Goal: Task Accomplishment & Management: Manage account settings

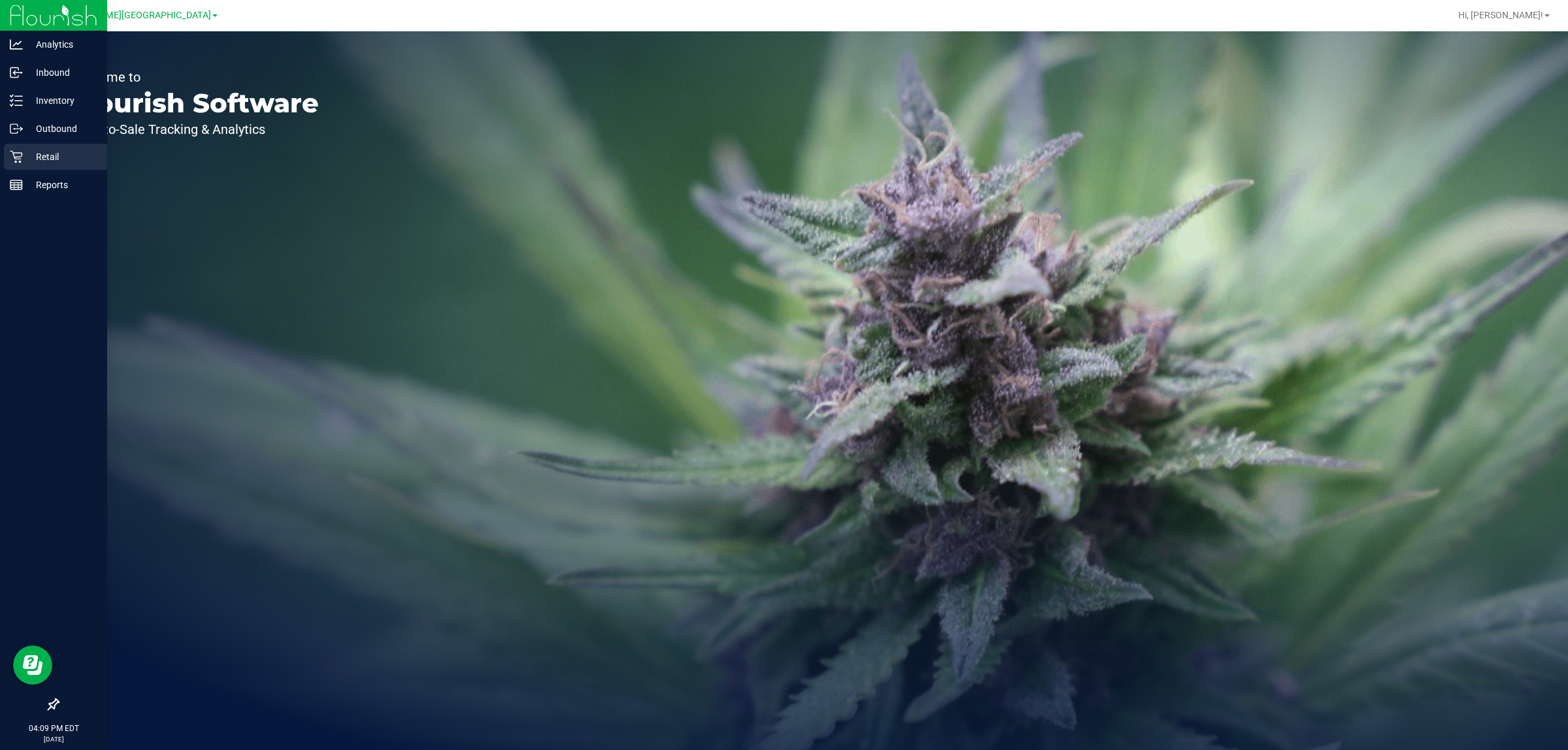
click at [25, 159] on p "Retail" at bounding box center [62, 157] width 79 height 16
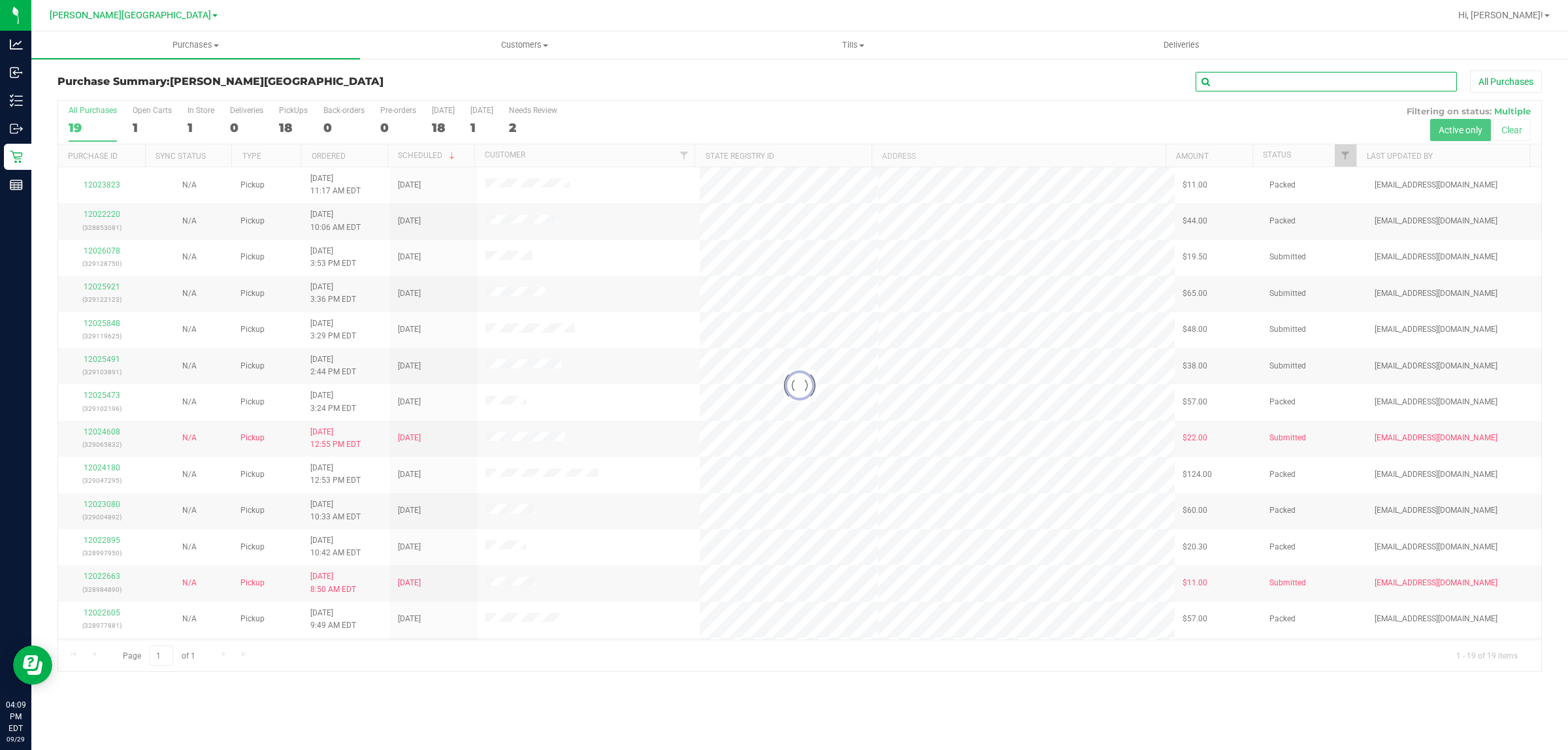
click at [1307, 83] on input "text" at bounding box center [1326, 82] width 262 height 19
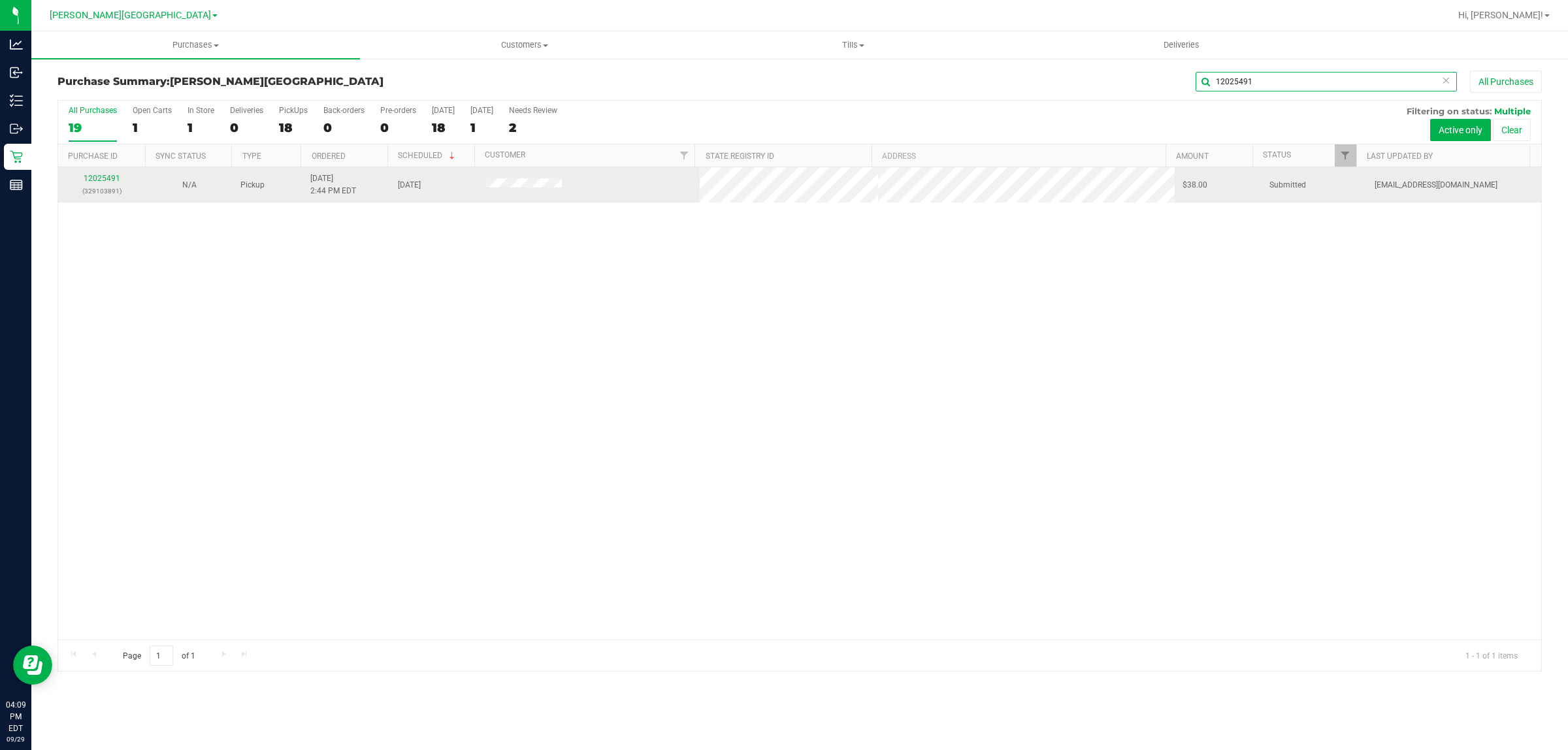
type input "12025491"
click at [102, 187] on p "(329103891)" at bounding box center [102, 190] width 72 height 12
click at [108, 184] on div "12025491 (329103891)" at bounding box center [102, 184] width 72 height 25
click at [108, 183] on link "12025491" at bounding box center [102, 178] width 37 height 9
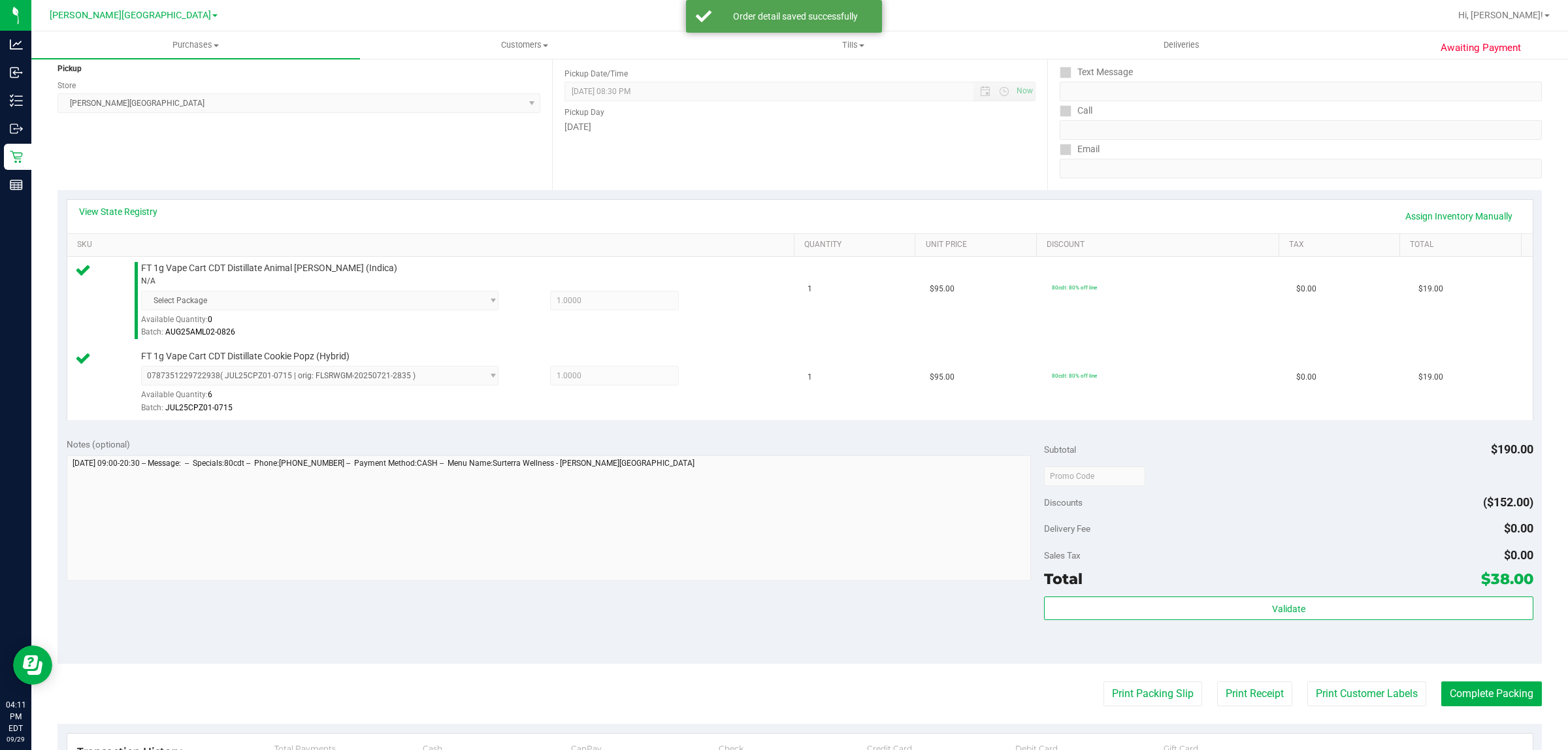
scroll to position [164, 0]
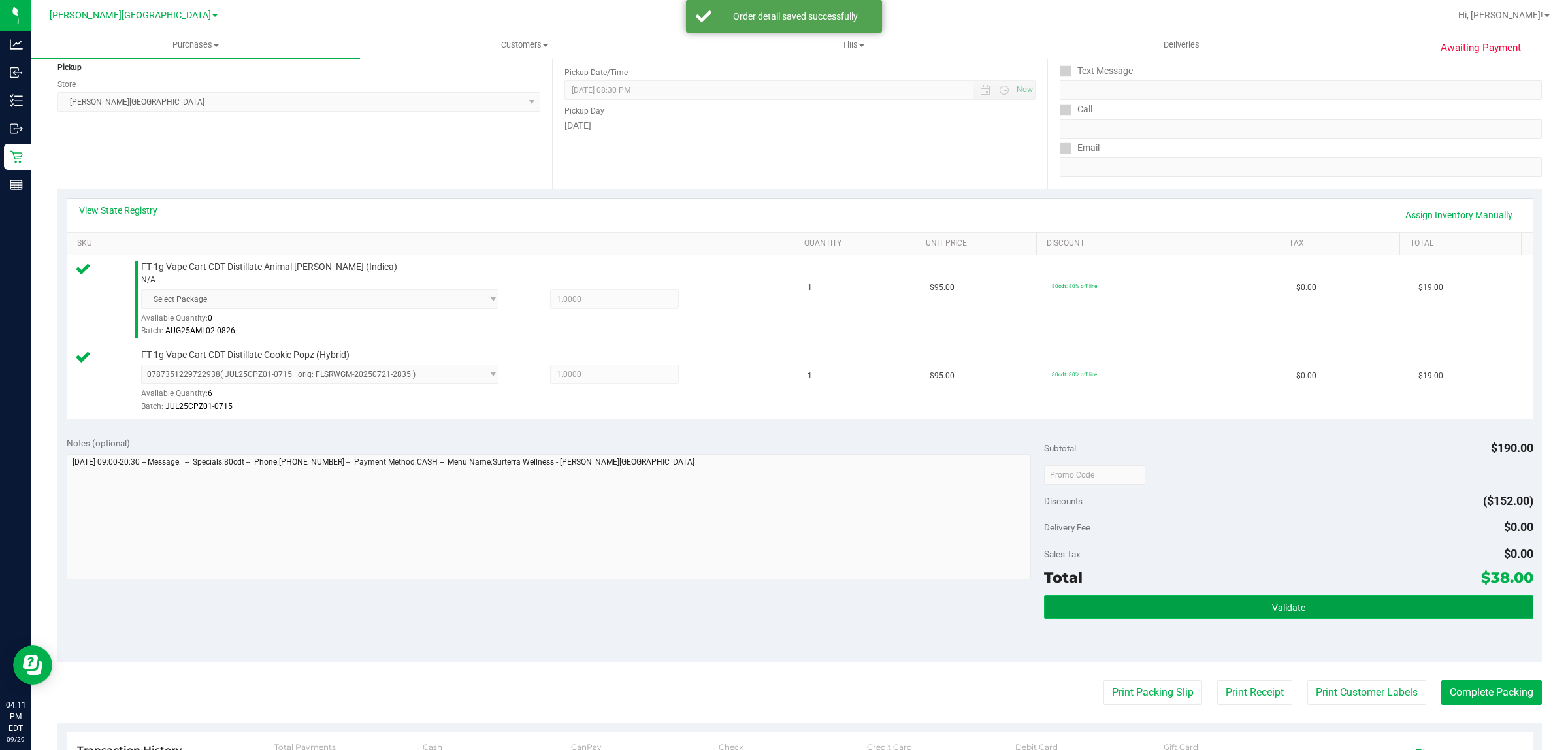
click at [1272, 609] on span "Validate" at bounding box center [1289, 607] width 34 height 10
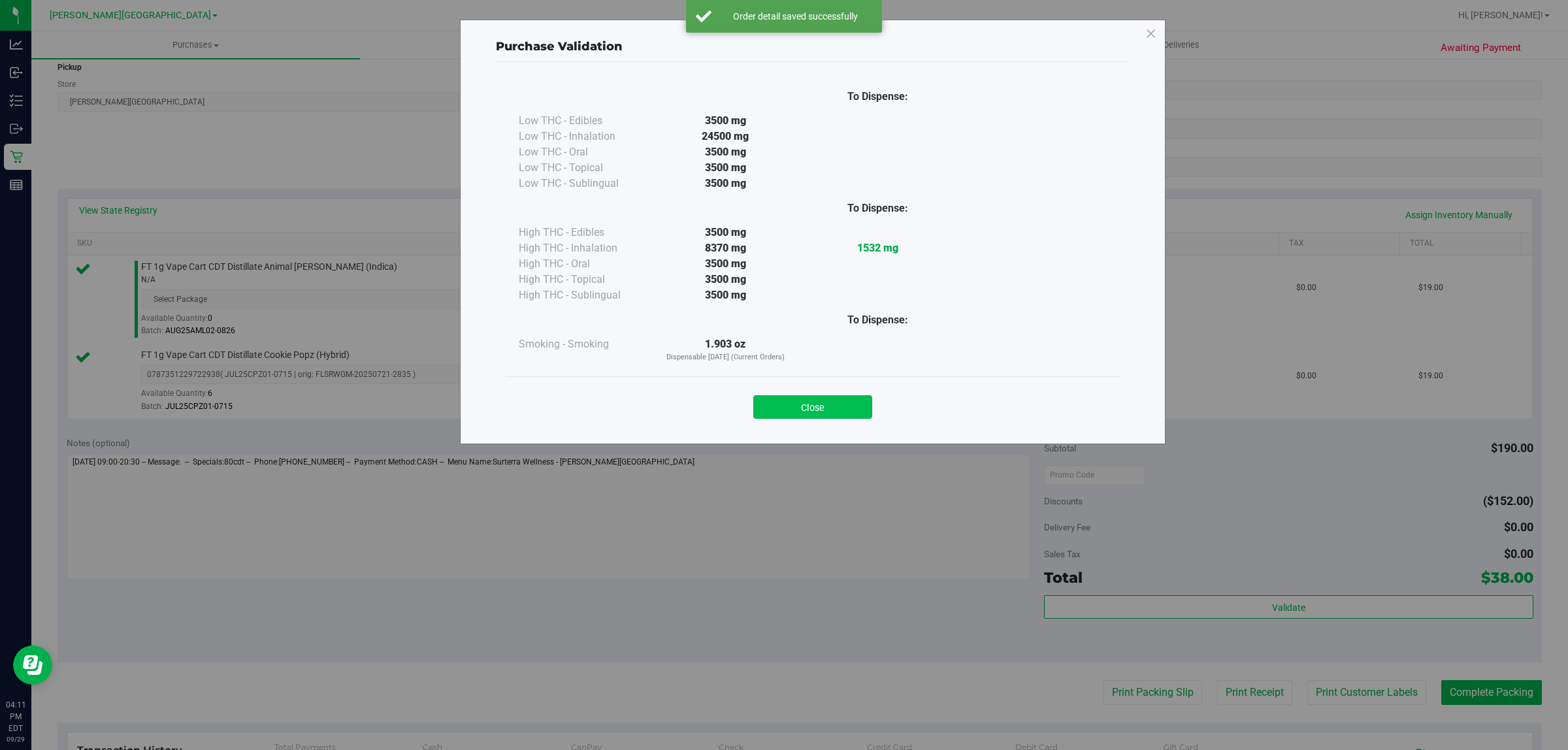
click at [838, 410] on button "Close" at bounding box center [813, 407] width 119 height 23
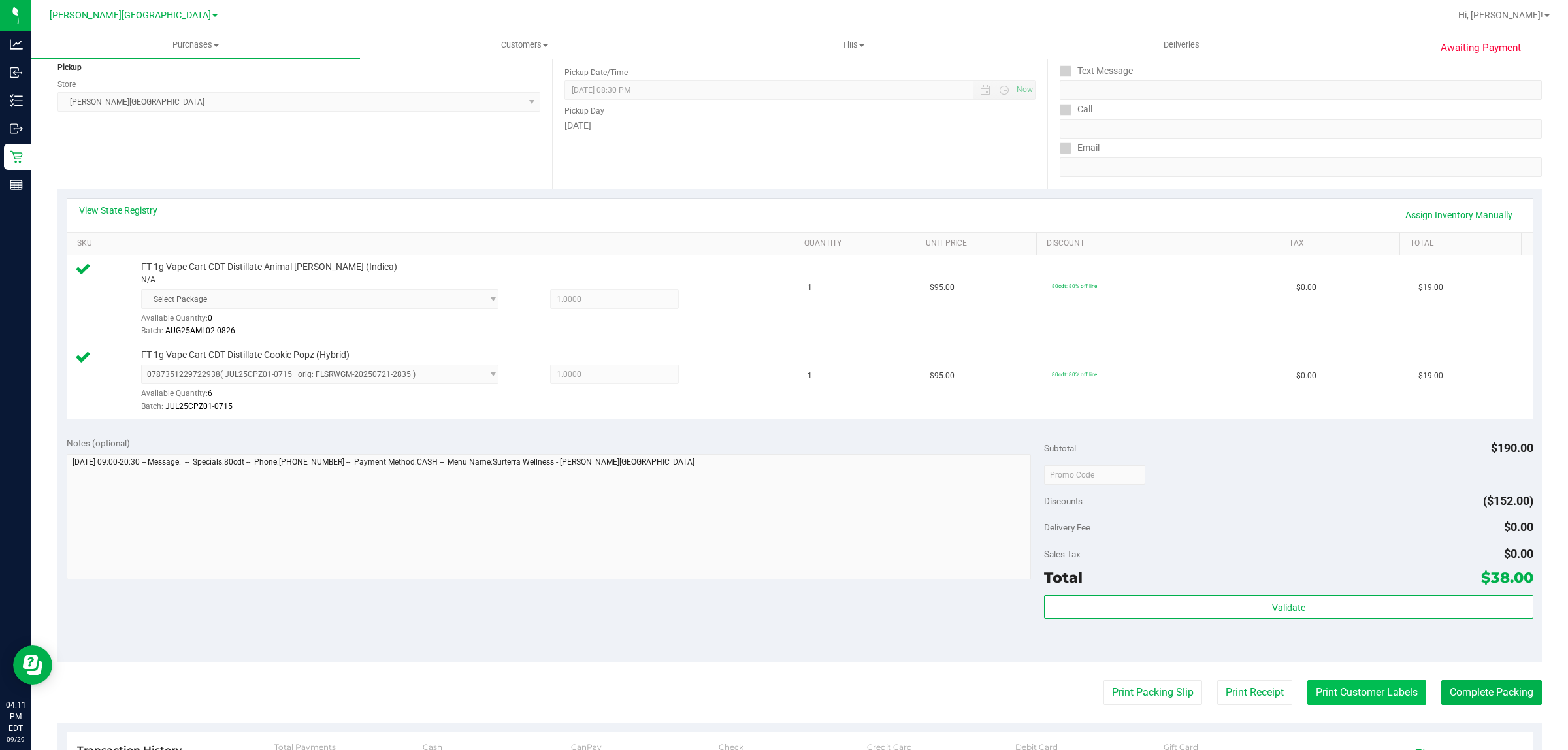
click at [1347, 694] on button "Print Customer Labels" at bounding box center [1367, 691] width 119 height 25
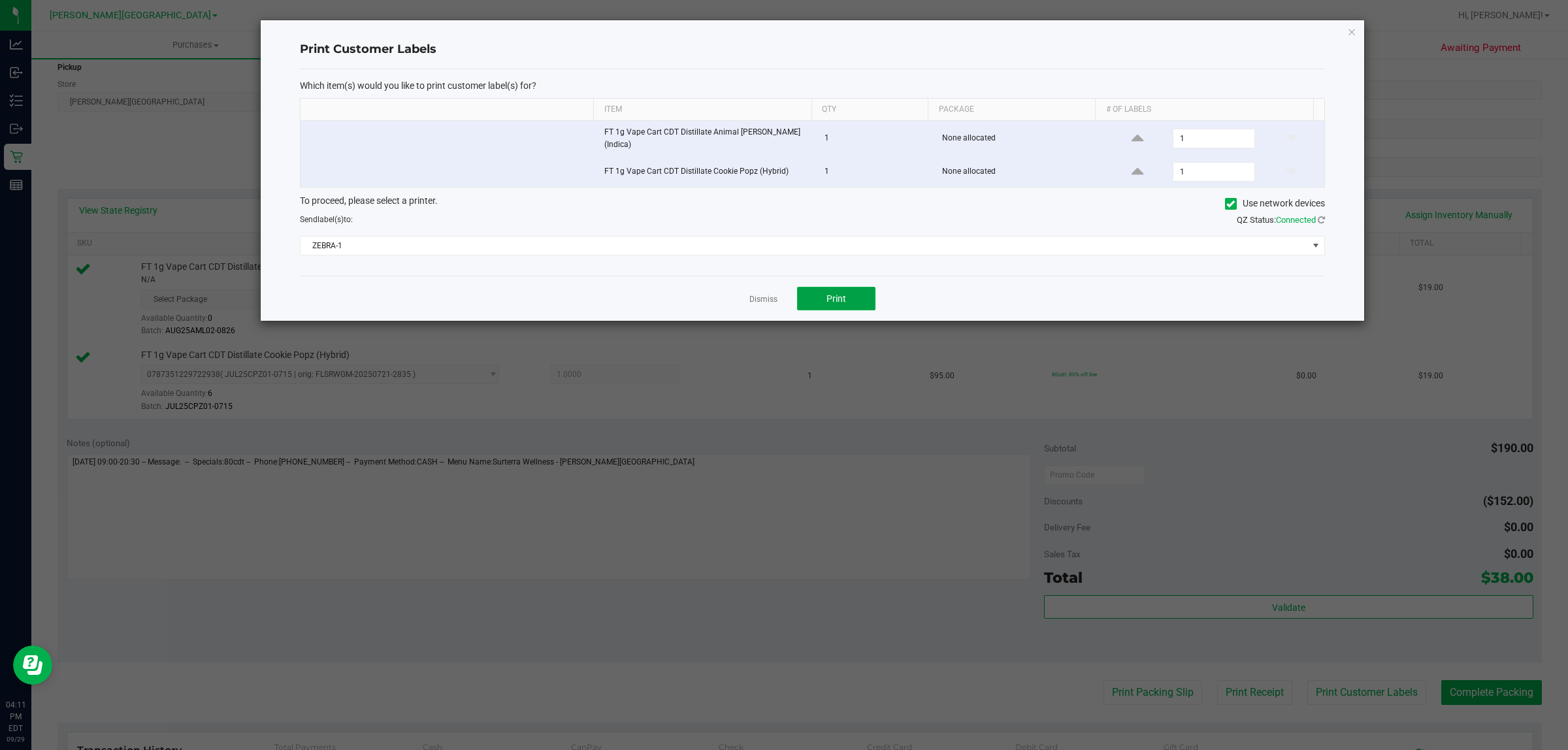
drag, startPoint x: 837, startPoint y: 289, endPoint x: 842, endPoint y: 258, distance: 31.4
click at [840, 259] on div "Print Customer Labels Which item(s) would you like to print customer label(s) f…" at bounding box center [812, 170] width 1103 height 300
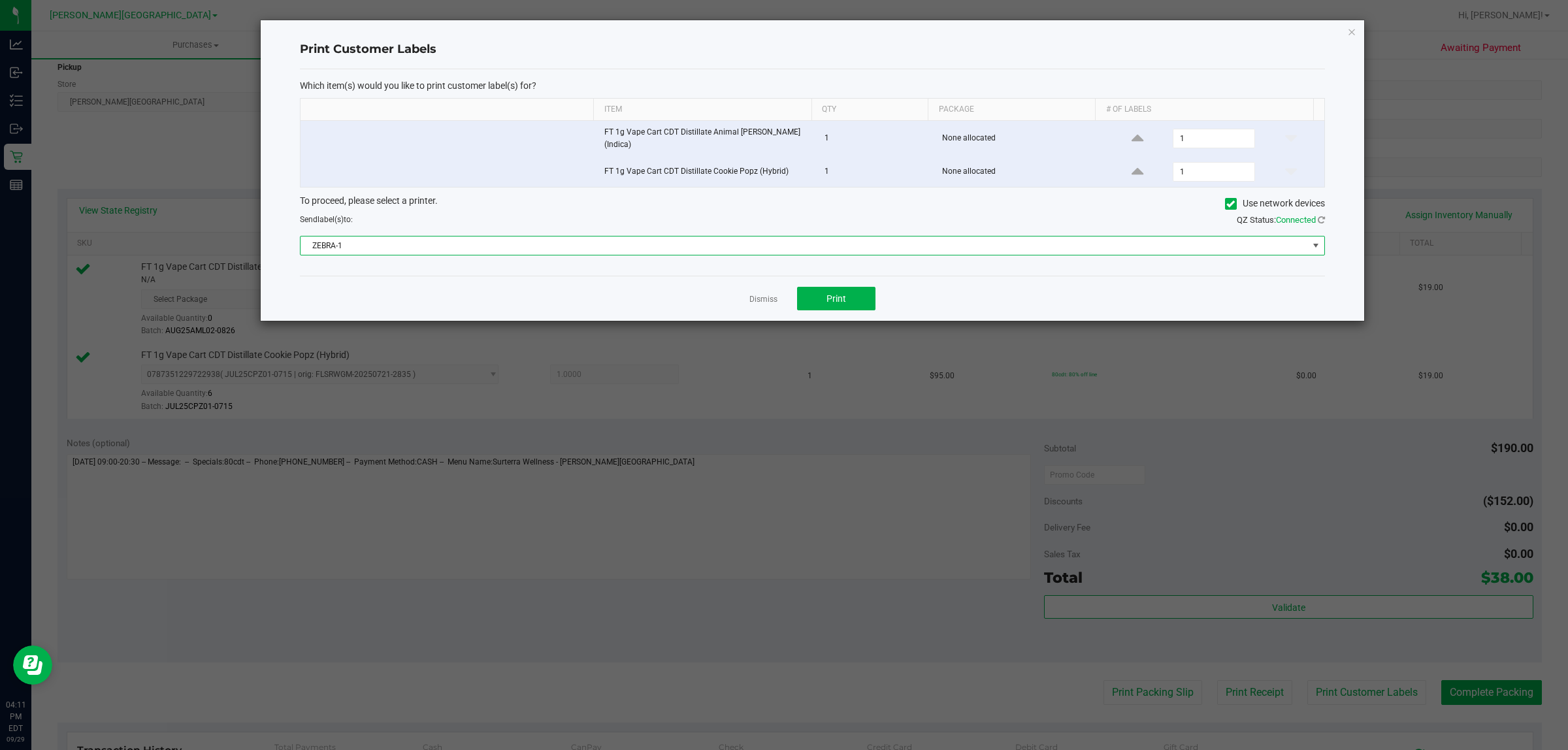
click at [843, 245] on span "ZEBRA-1" at bounding box center [803, 245] width 1007 height 18
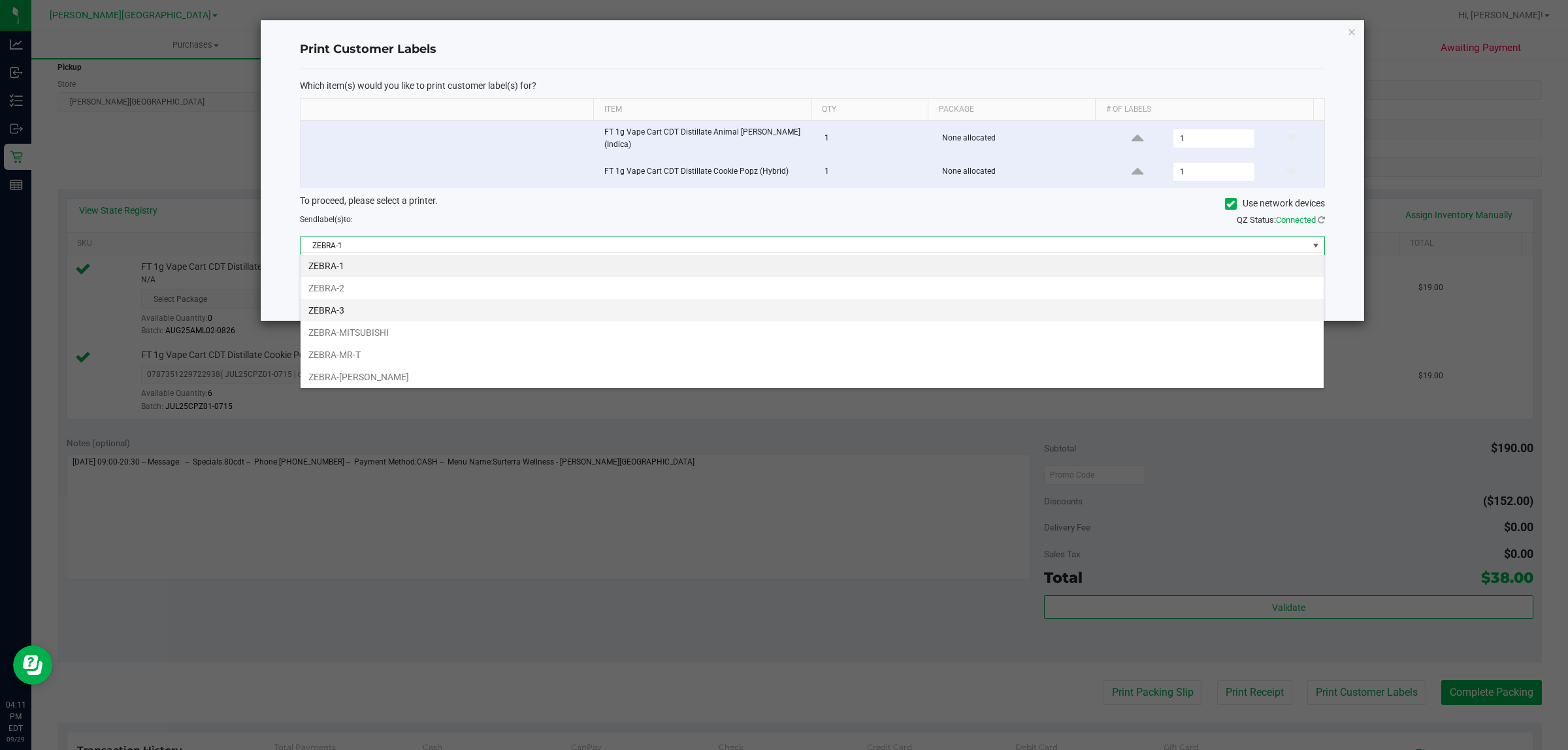
scroll to position [20, 1024]
click at [399, 334] on li "ZEBRA-MITSUBISHI" at bounding box center [811, 333] width 1023 height 22
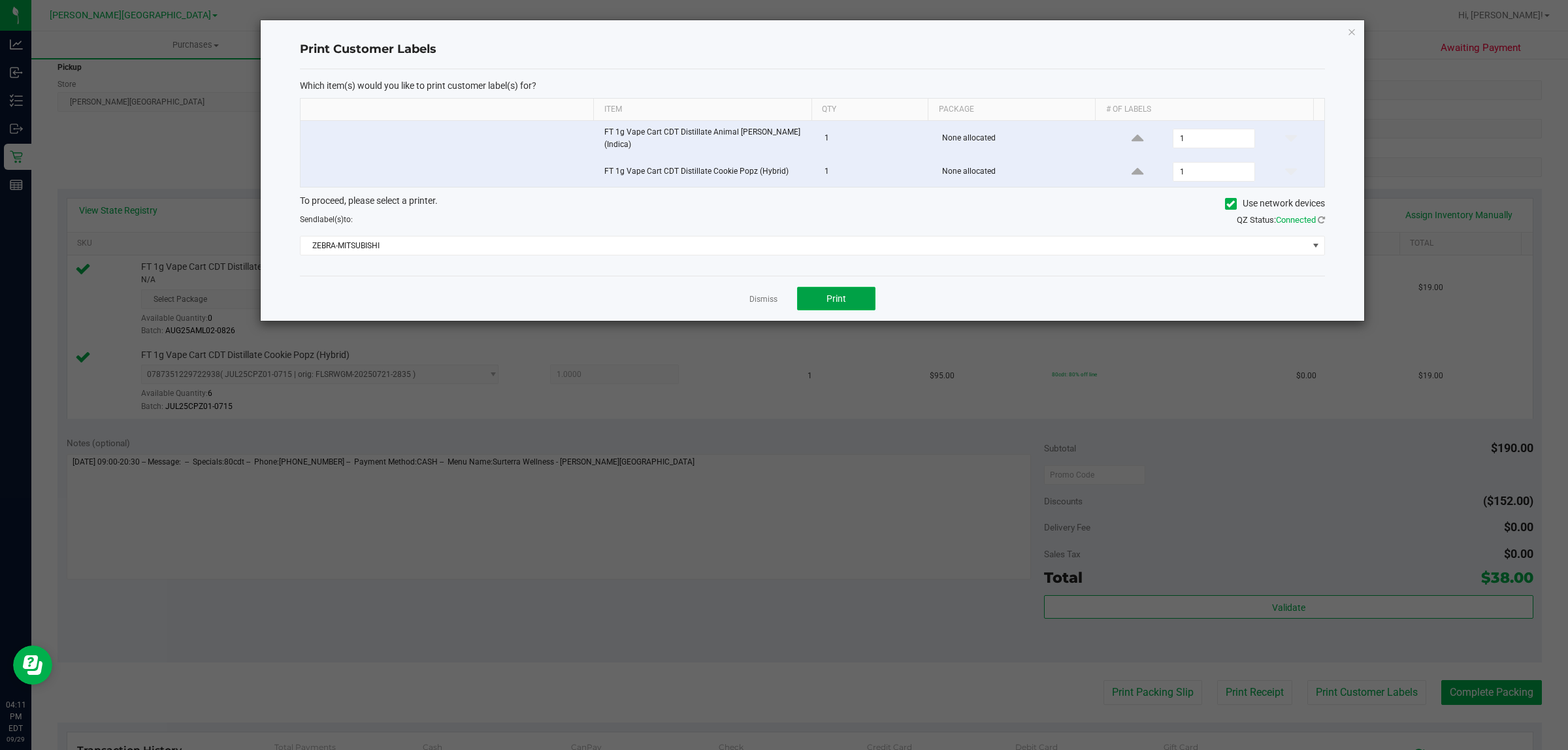
click at [867, 294] on button "Print" at bounding box center [836, 298] width 79 height 23
click at [851, 294] on button "Print" at bounding box center [836, 298] width 79 height 23
click at [766, 307] on div "Dismiss Print" at bounding box center [812, 298] width 1025 height 45
click at [766, 302] on app-cancel-button "Dismiss" at bounding box center [763, 298] width 28 height 14
click at [768, 294] on link "Dismiss" at bounding box center [763, 299] width 28 height 11
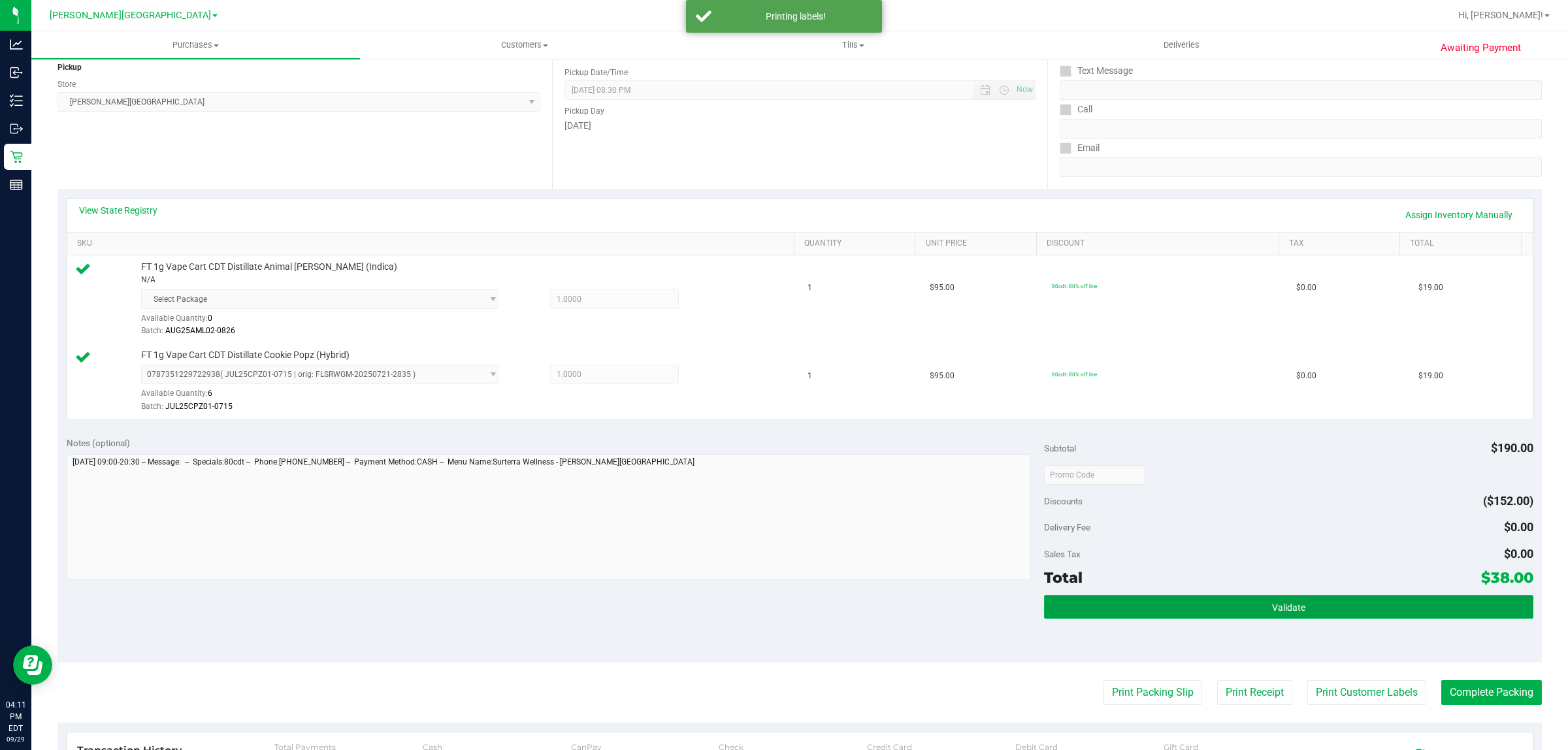
click at [1297, 602] on button "Validate" at bounding box center [1288, 606] width 489 height 23
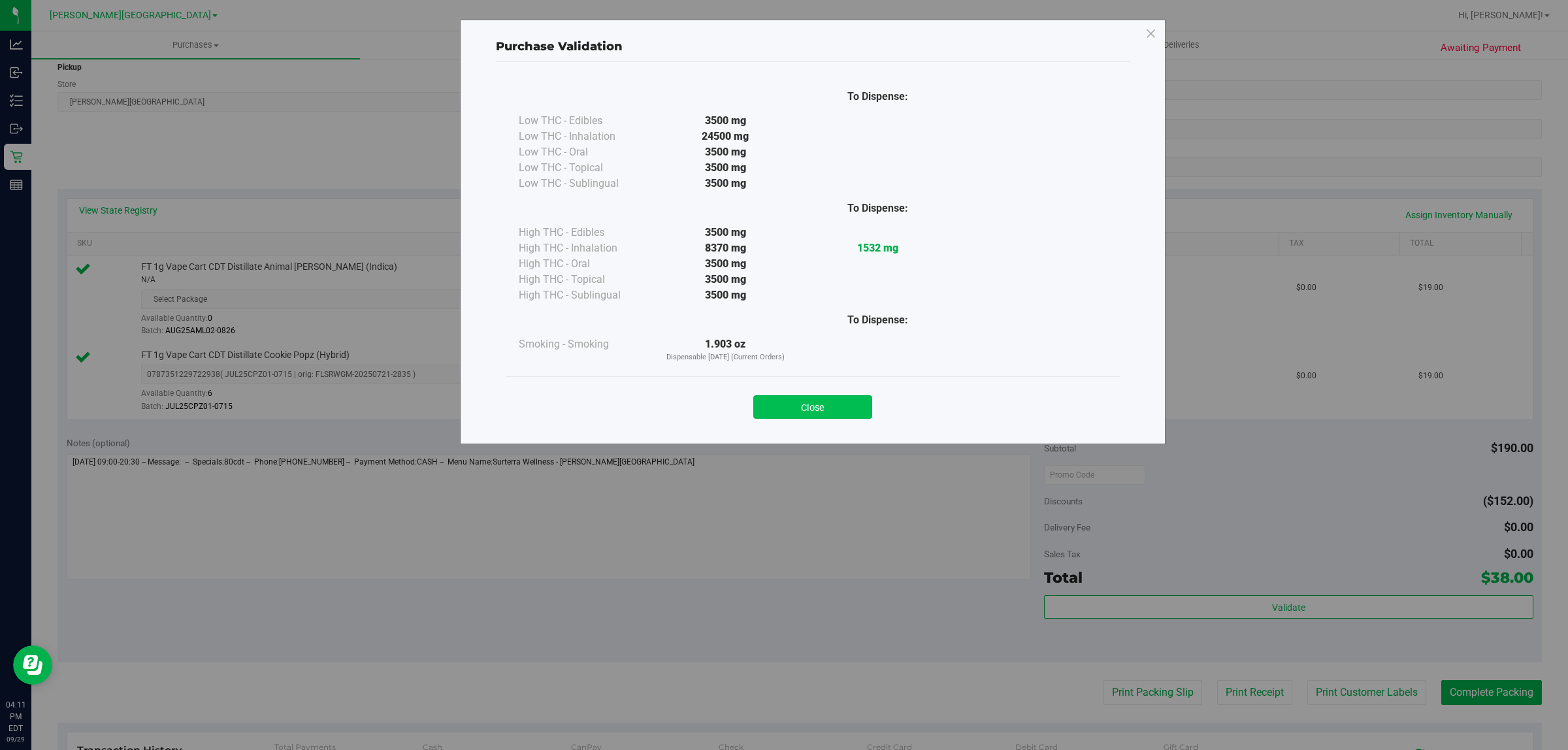
click at [863, 407] on button "Close" at bounding box center [813, 407] width 119 height 23
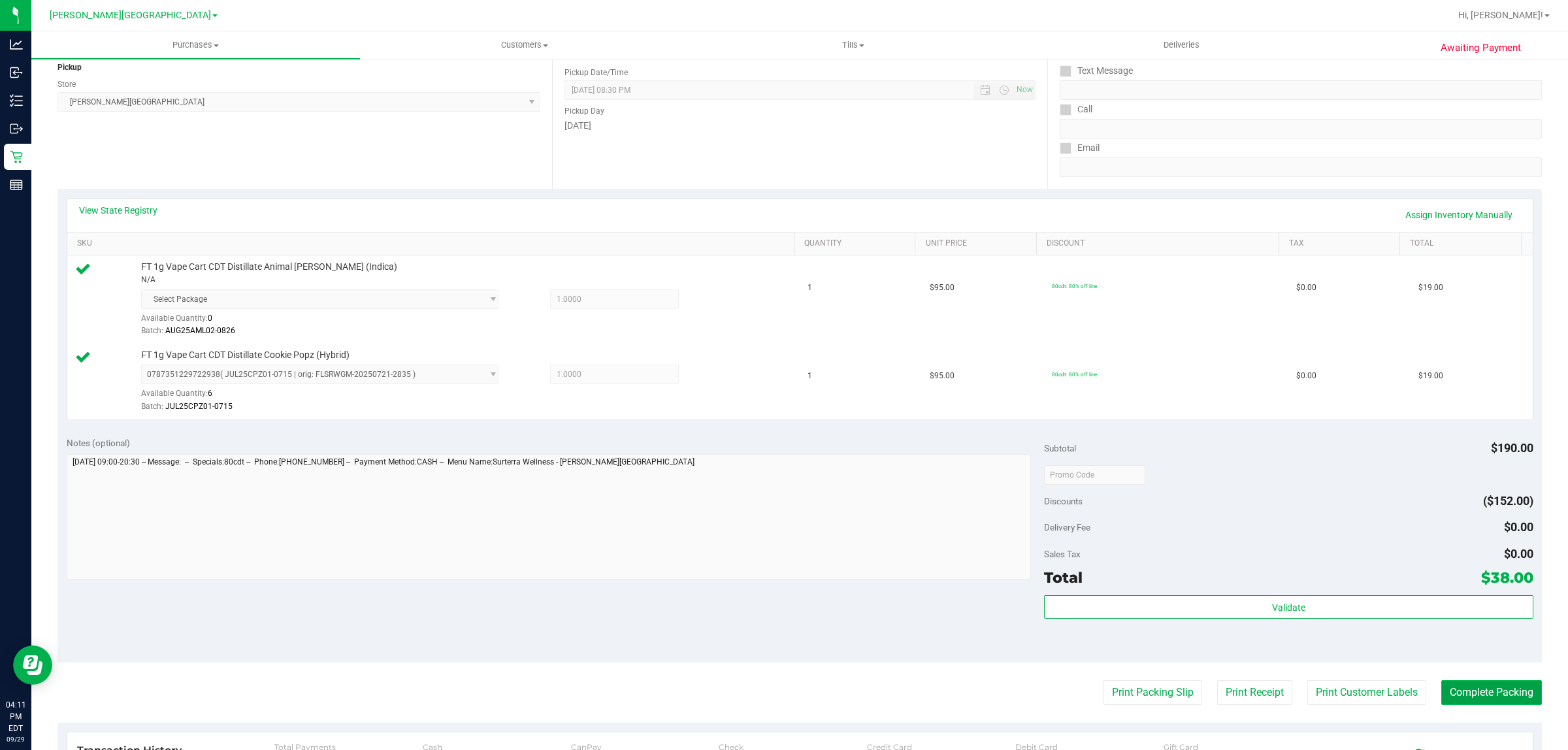
click at [1481, 690] on button "Complete Packing" at bounding box center [1491, 691] width 100 height 25
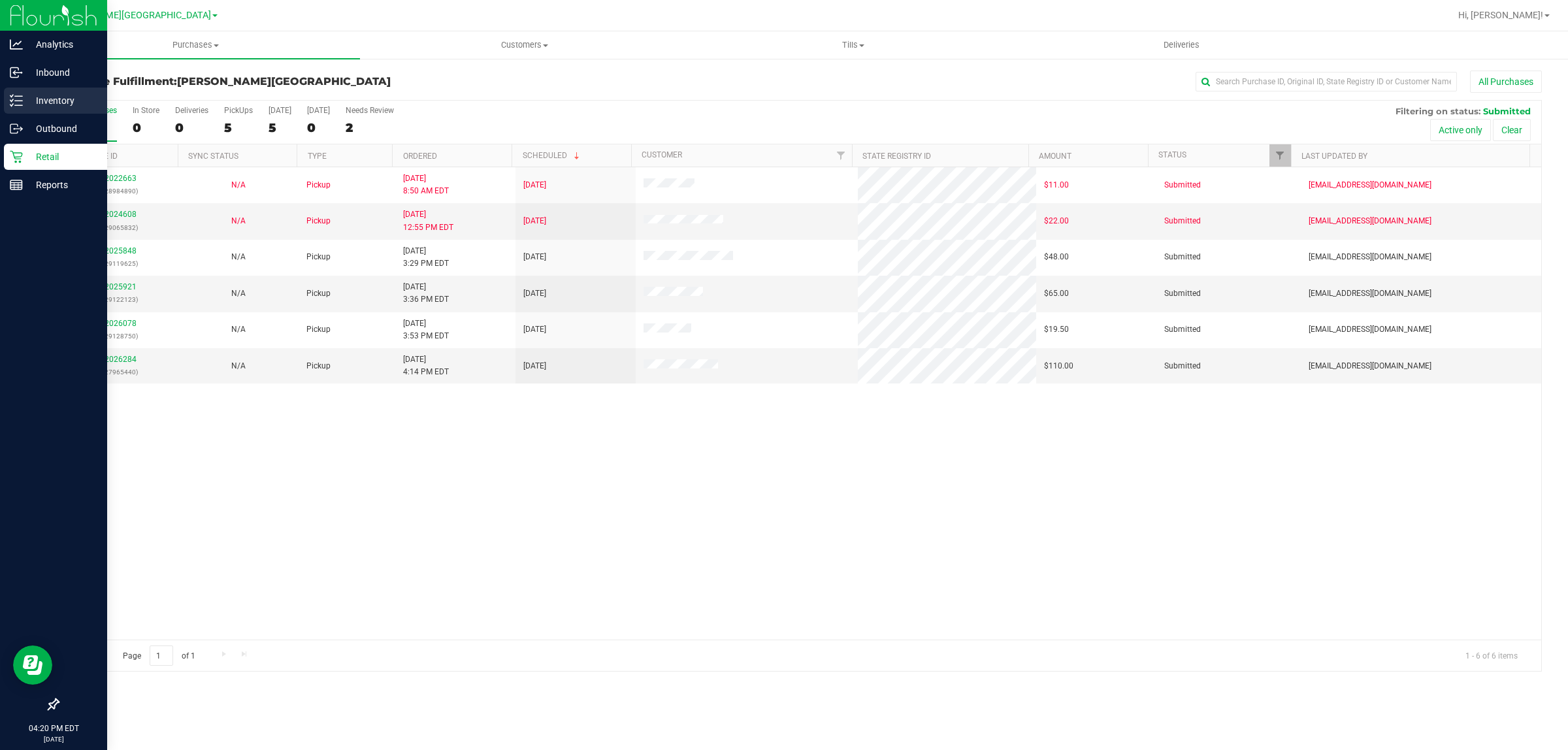
click at [31, 103] on p "Inventory" at bounding box center [62, 101] width 79 height 16
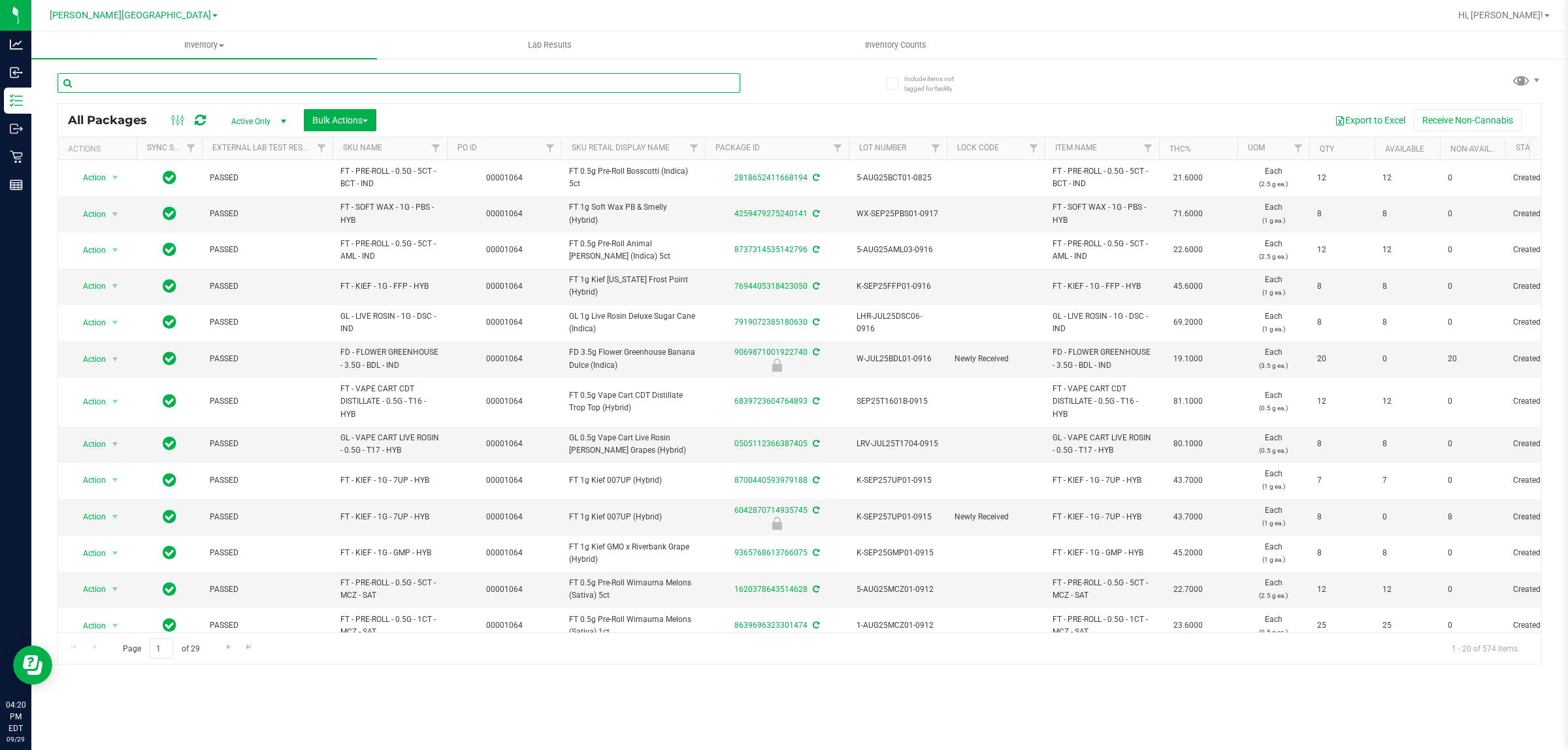
click at [221, 83] on input "text" at bounding box center [399, 83] width 683 height 19
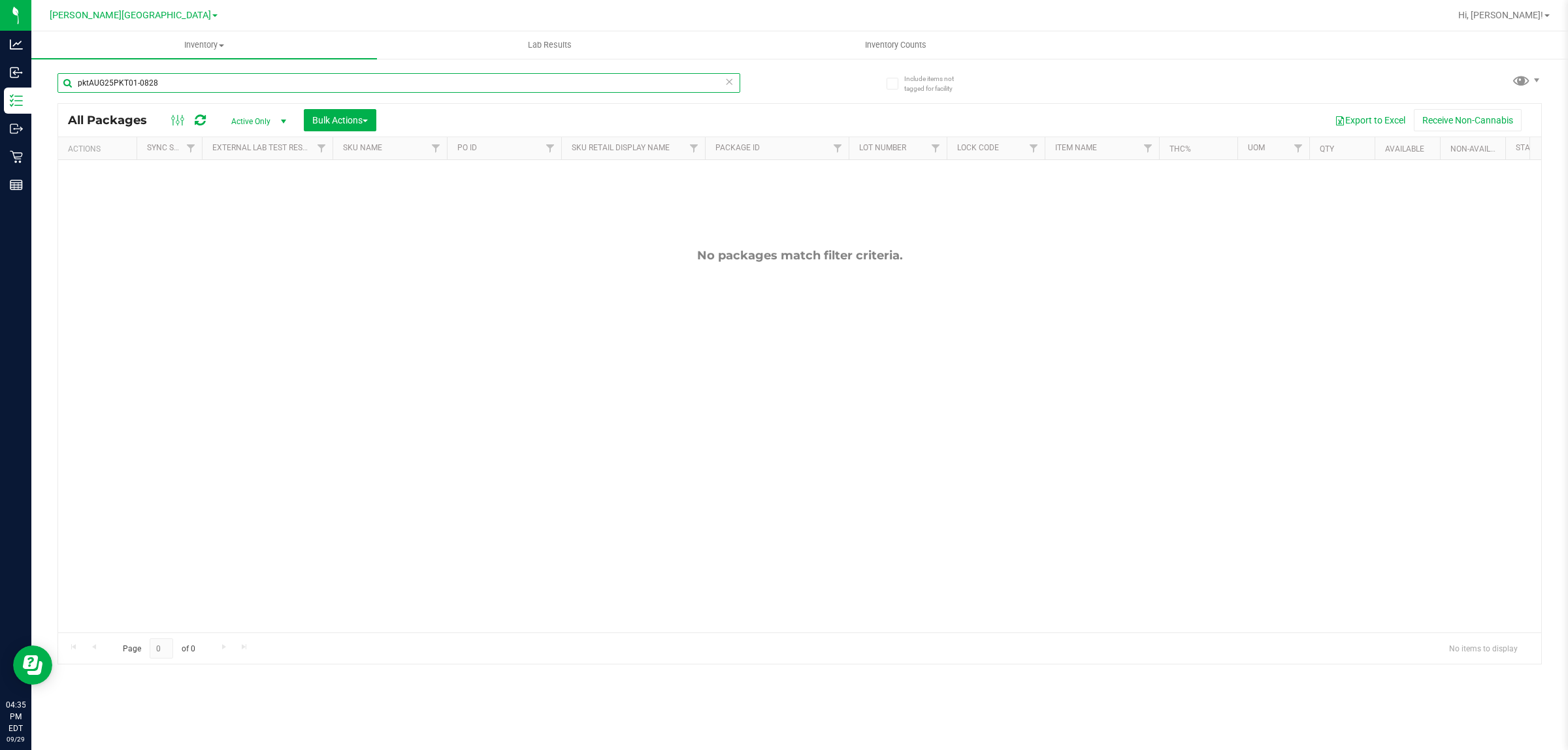
drag, startPoint x: 162, startPoint y: 86, endPoint x: 35, endPoint y: 89, distance: 127.0
click at [35, 89] on div "Include items not tagged for facility pktAUG25PKT01-0828 All Packages Active On…" at bounding box center [799, 257] width 1537 height 399
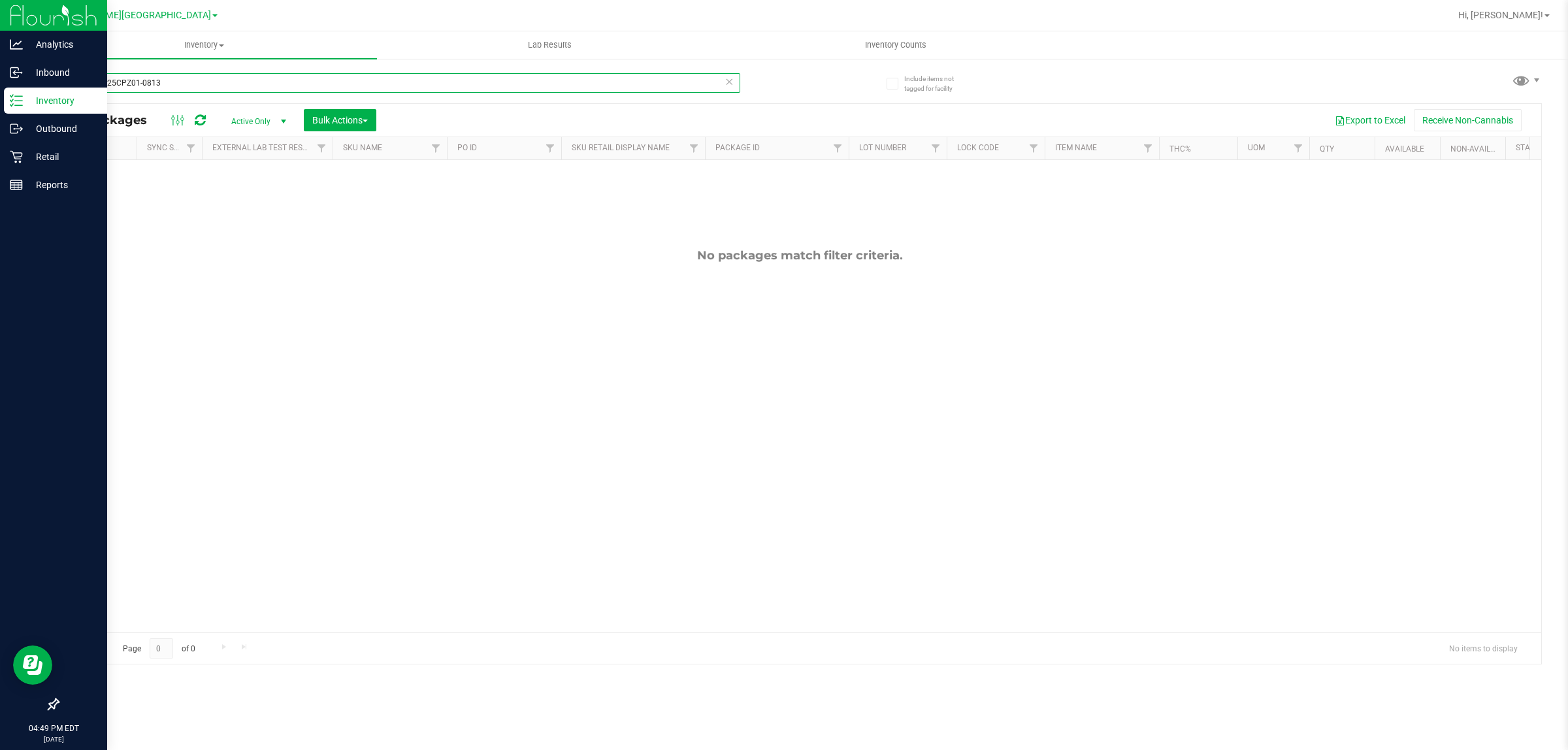
drag, startPoint x: 175, startPoint y: 87, endPoint x: 0, endPoint y: 90, distance: 175.0
click at [0, 90] on div "Analytics Inbound Inventory Outbound Retail Reports 04:49 PM EDT 09/29/2025 09/…" at bounding box center [784, 375] width 1568 height 750
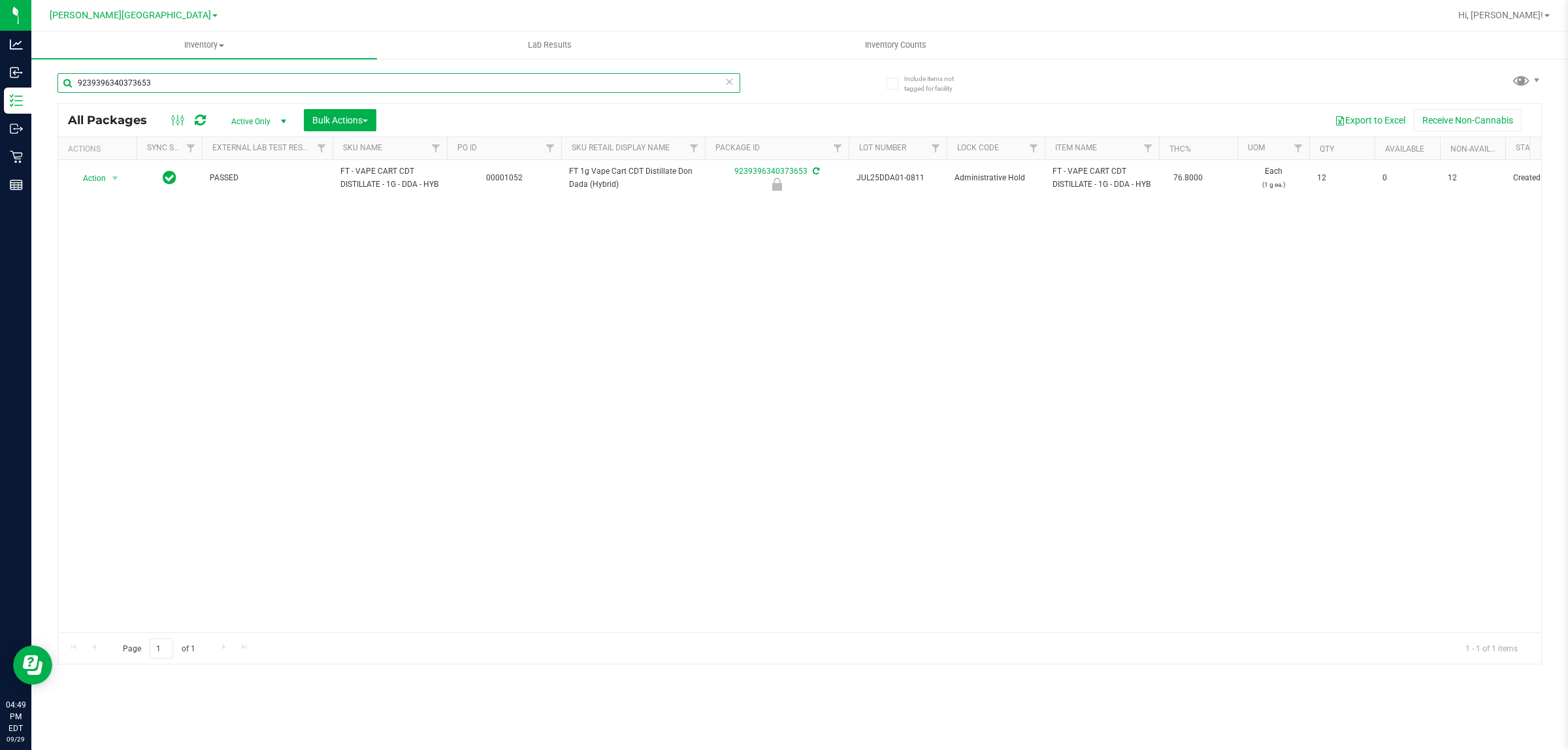
drag, startPoint x: 186, startPoint y: 82, endPoint x: 37, endPoint y: 75, distance: 149.2
click at [37, 75] on div "Include items not tagged for facility 9239396340373653 All Packages Active Only…" at bounding box center [799, 257] width 1537 height 399
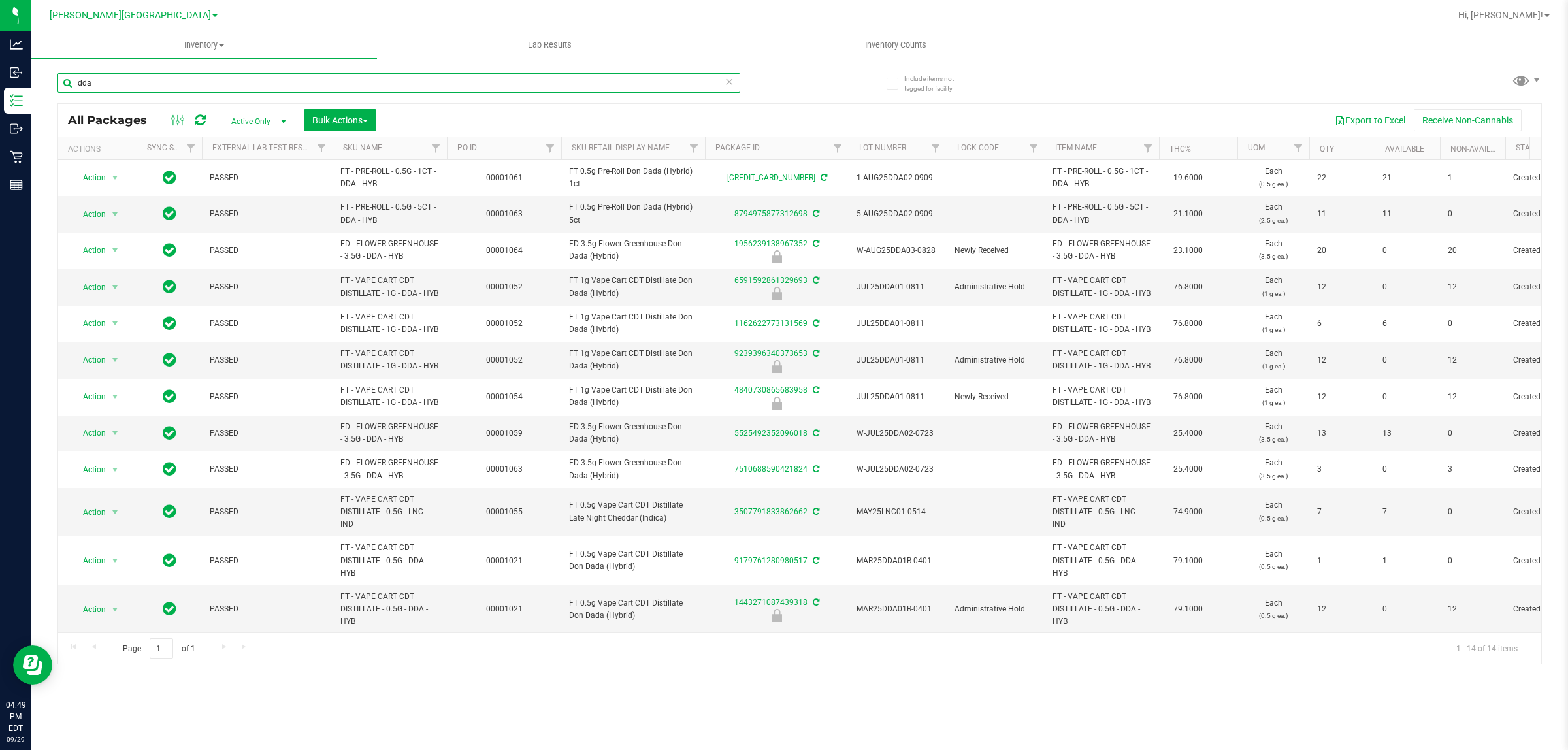
click at [167, 80] on input "dda" at bounding box center [399, 83] width 683 height 19
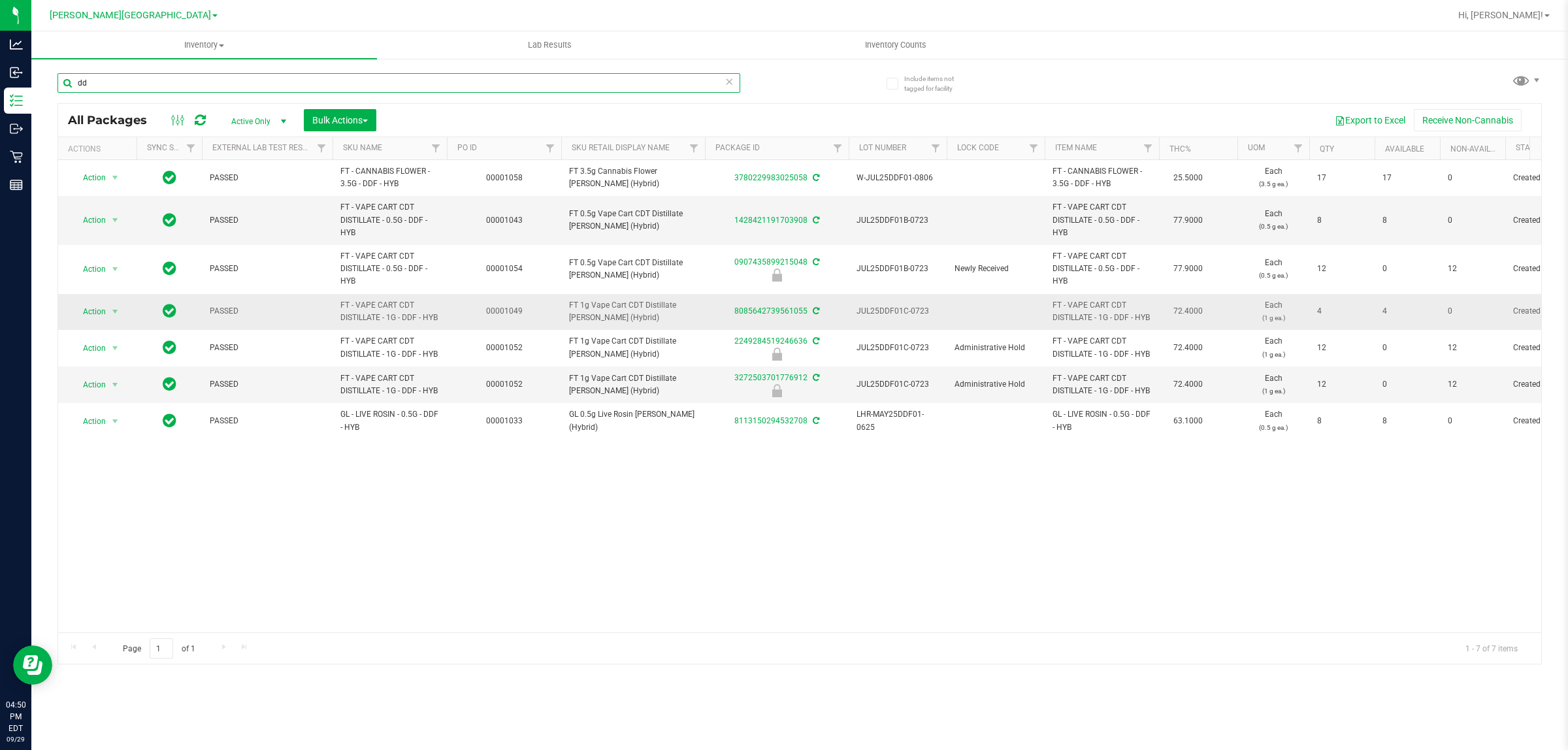
type input "d"
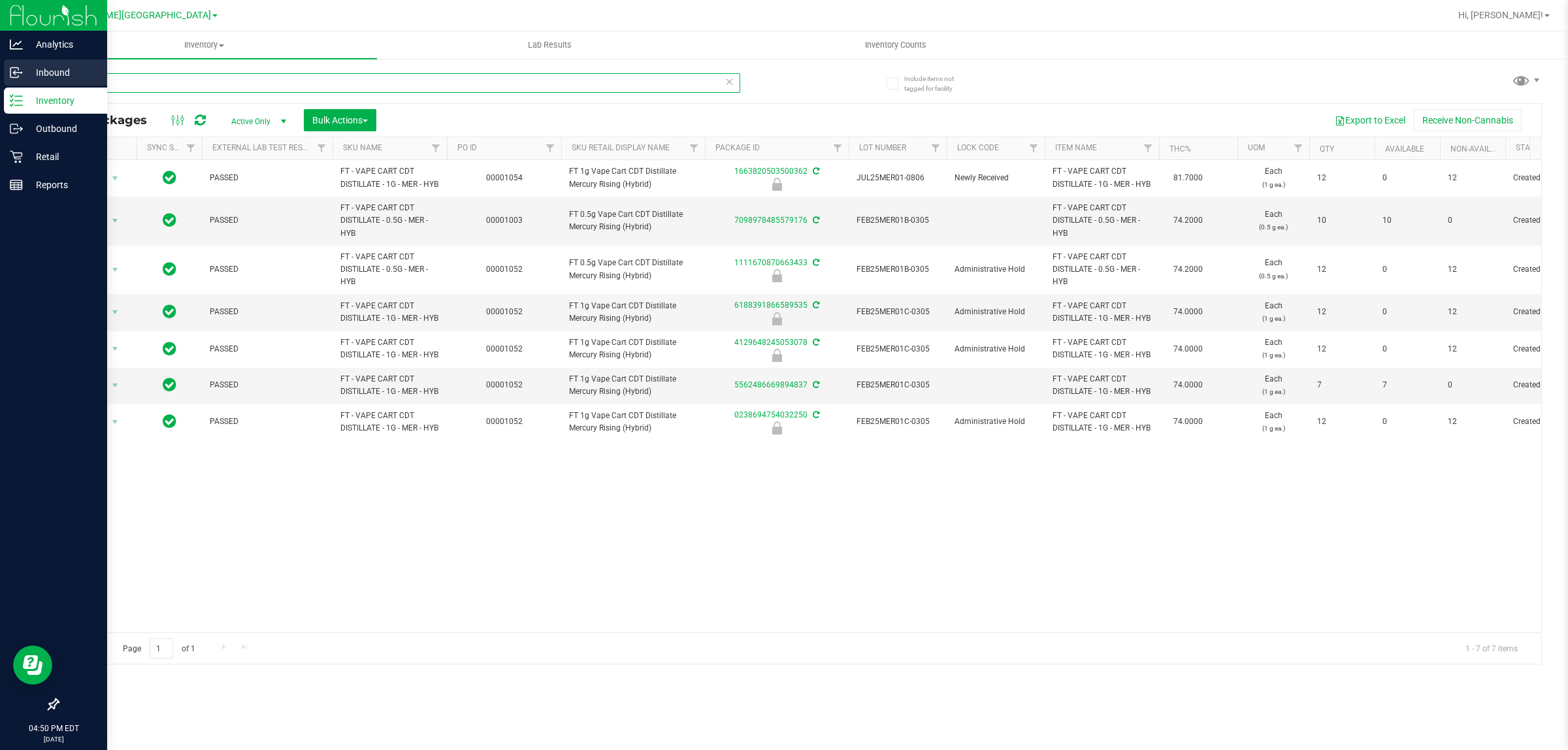
drag, startPoint x: 123, startPoint y: 83, endPoint x: 0, endPoint y: 79, distance: 123.1
click at [0, 74] on div "Analytics Inbound Inventory Outbound Retail Reports 04:50 PM EDT 09/29/2025 09/…" at bounding box center [784, 375] width 1568 height 750
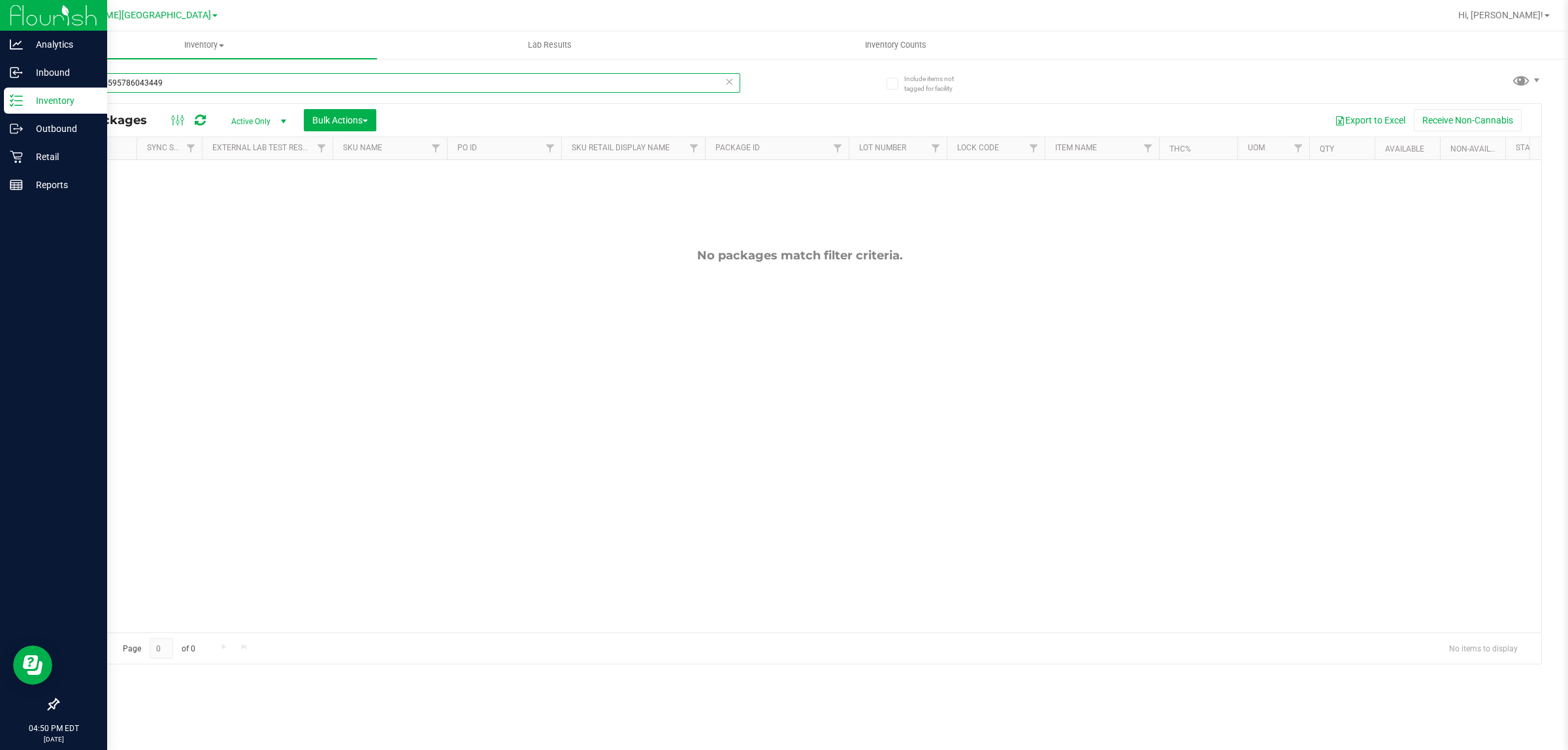
drag, startPoint x: 115, startPoint y: 76, endPoint x: 0, endPoint y: 99, distance: 117.3
click at [0, 96] on div "Analytics Inbound Inventory Outbound Retail Reports 04:50 PM EDT 09/29/2025 09/…" at bounding box center [784, 375] width 1568 height 750
type input "mkh4885595786043449"
drag, startPoint x: 177, startPoint y: 83, endPoint x: 0, endPoint y: 88, distance: 177.1
click at [0, 88] on div "Analytics Inbound Inventory Outbound Retail Reports 05:11 PM EDT 09/29/2025 09/…" at bounding box center [784, 375] width 1568 height 750
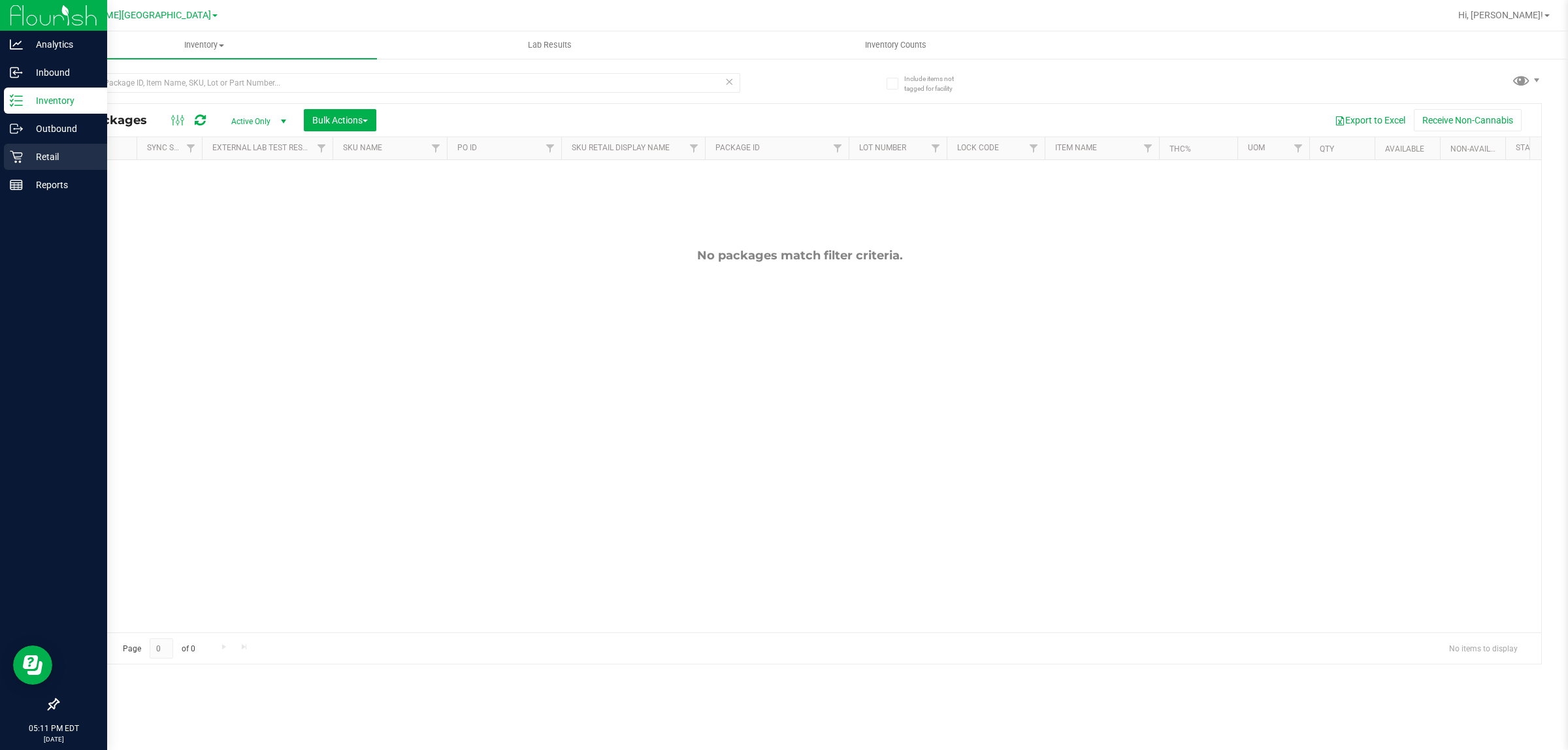
click at [51, 154] on p "Retail" at bounding box center [62, 157] width 79 height 16
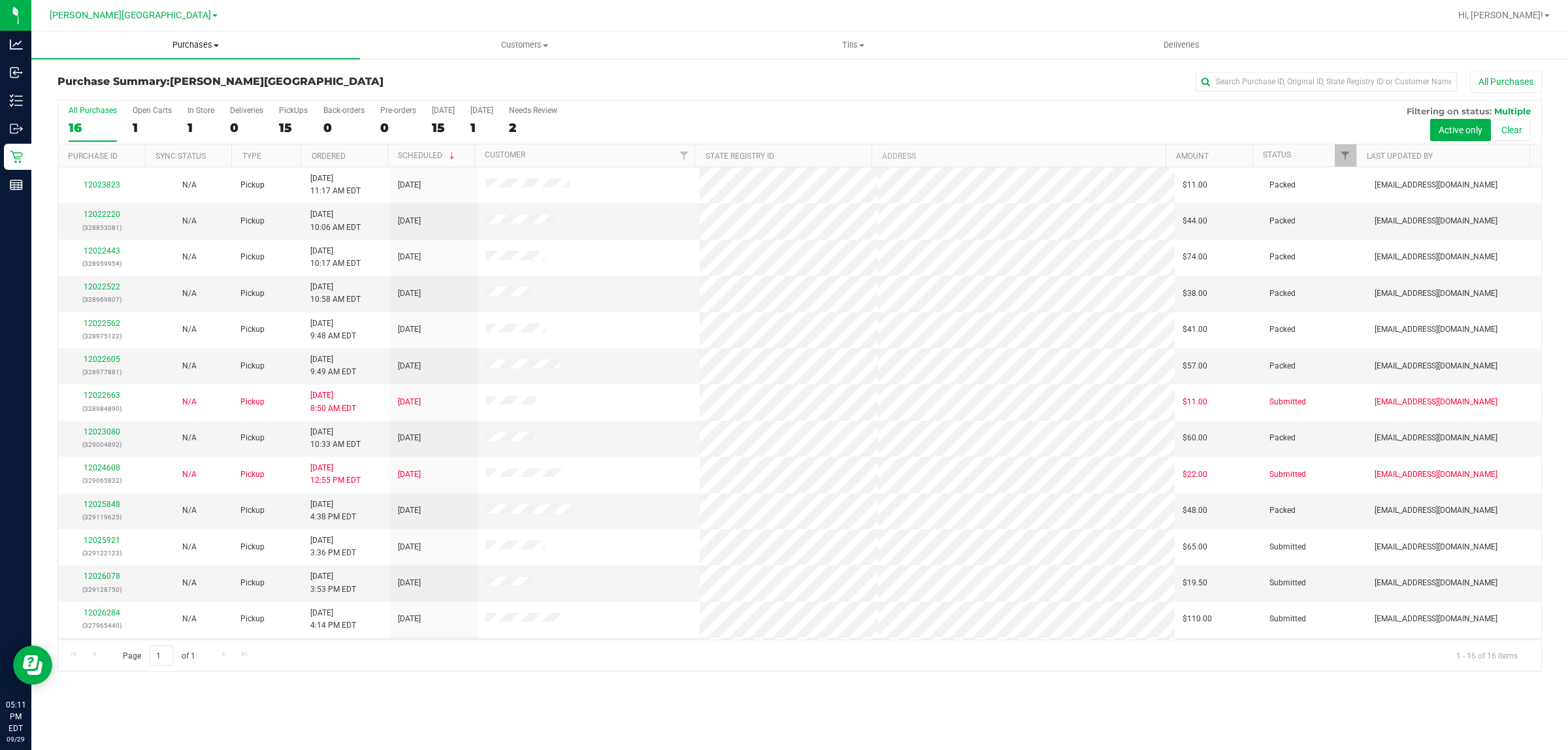
click at [188, 44] on span "Purchases" at bounding box center [195, 45] width 328 height 12
click at [185, 99] on li "Fulfillment" at bounding box center [195, 95] width 328 height 16
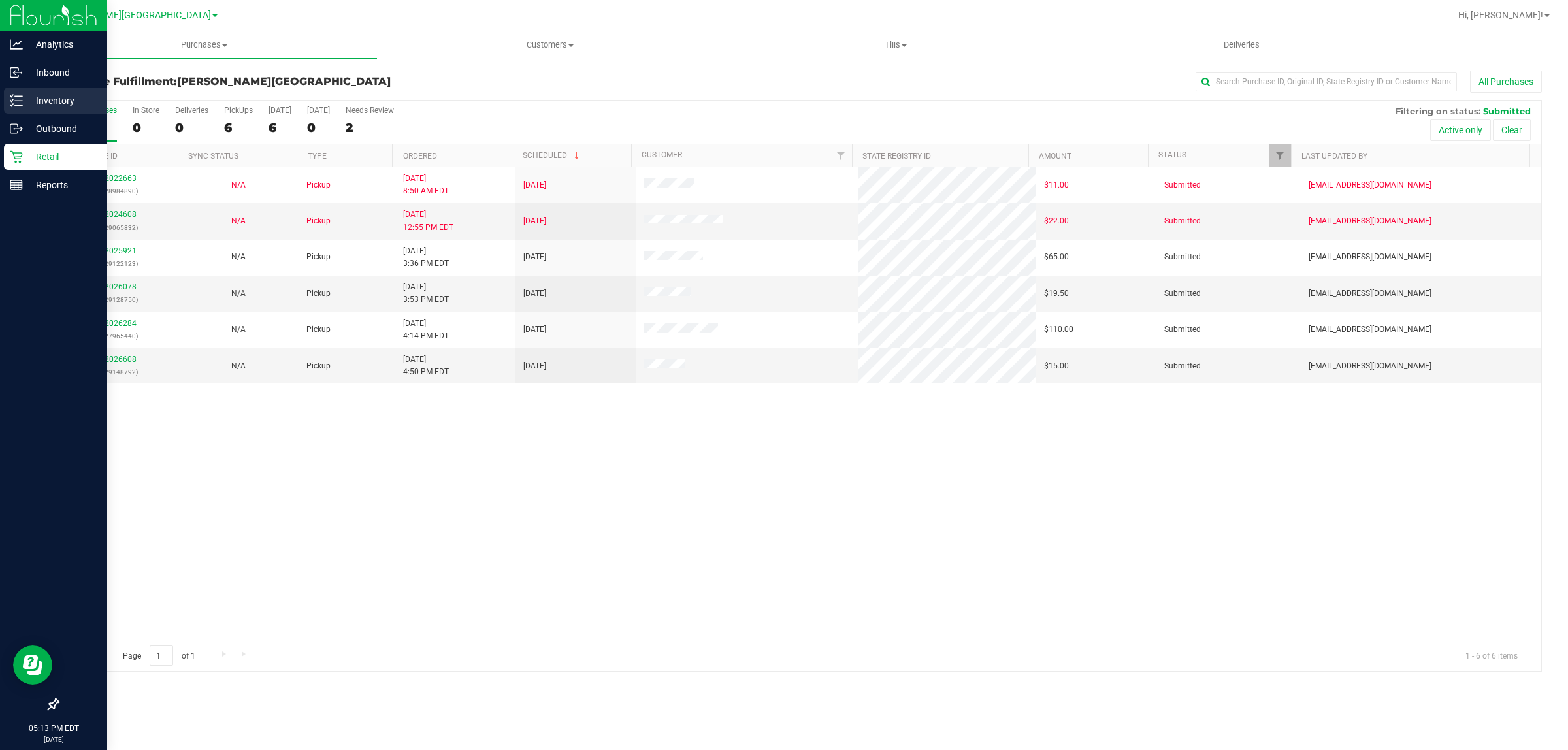
click at [26, 108] on div "Inventory" at bounding box center [55, 100] width 104 height 26
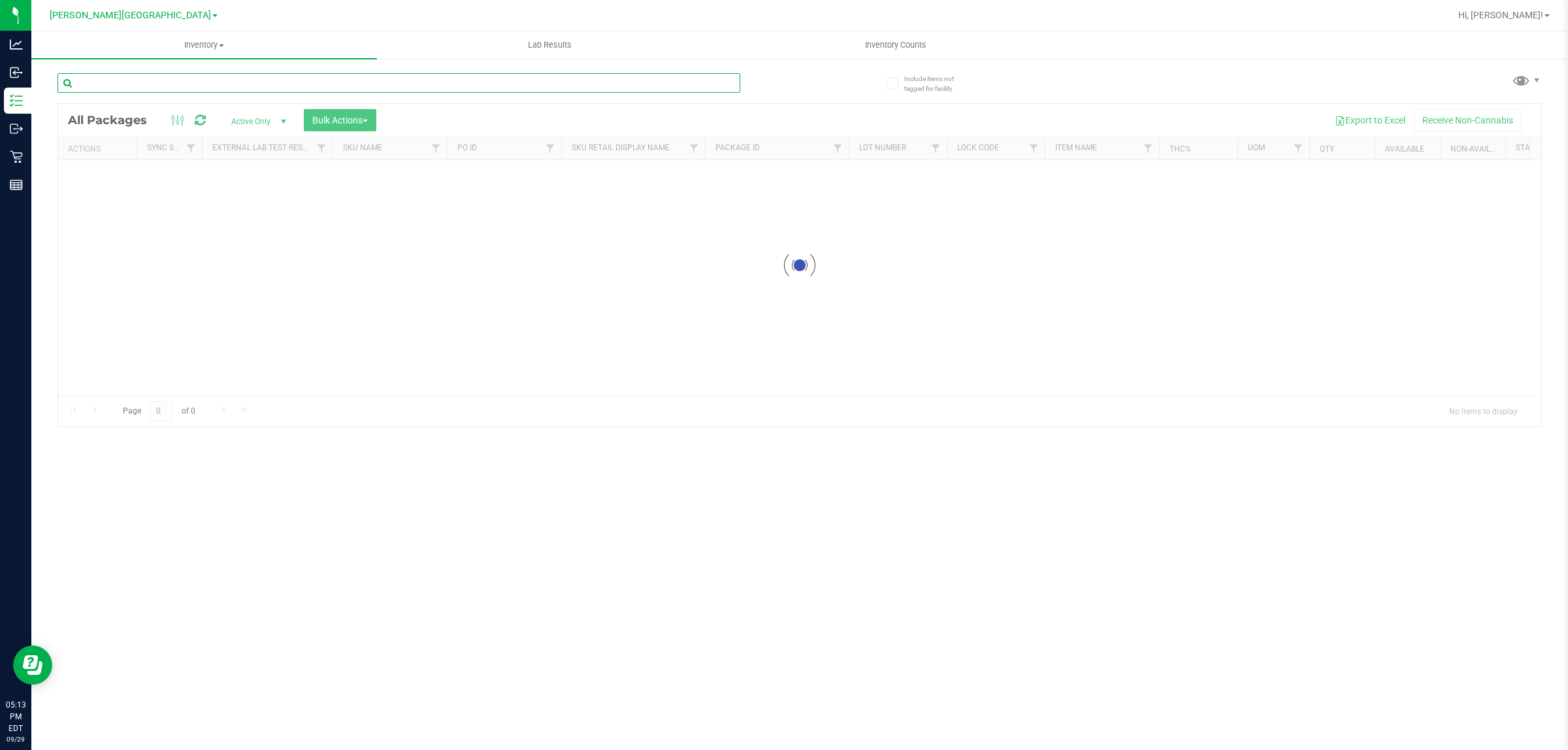
click at [224, 77] on div "Inventory All packages All inventory Waste log Create inventory Lab Results Inv…" at bounding box center [799, 390] width 1537 height 718
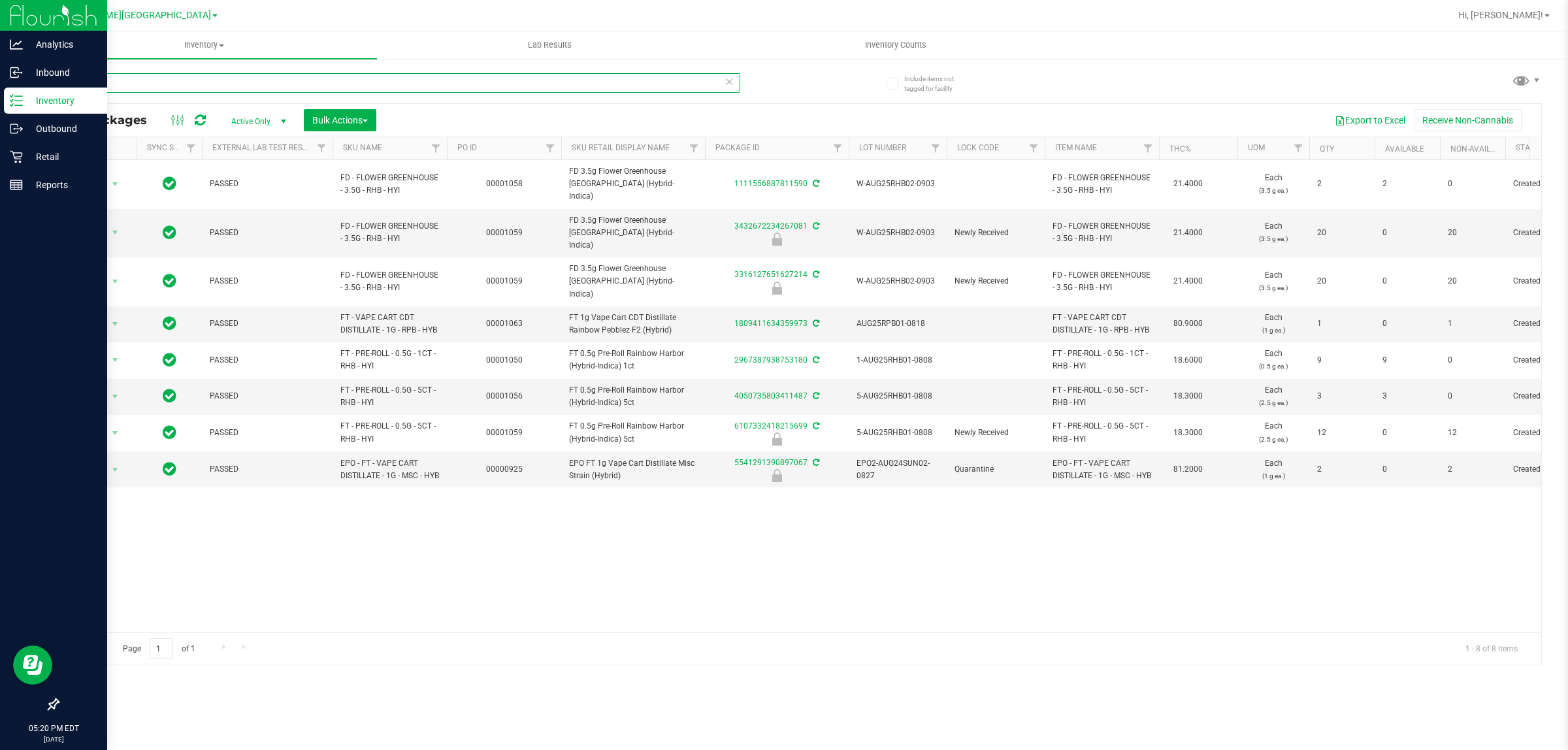
drag, startPoint x: 230, startPoint y: 73, endPoint x: 28, endPoint y: 91, distance: 202.8
click at [22, 85] on div "Analytics Inbound Inventory Outbound Retail Reports 05:20 PM EDT 09/29/2025 09/…" at bounding box center [784, 375] width 1568 height 750
type input "pbs"
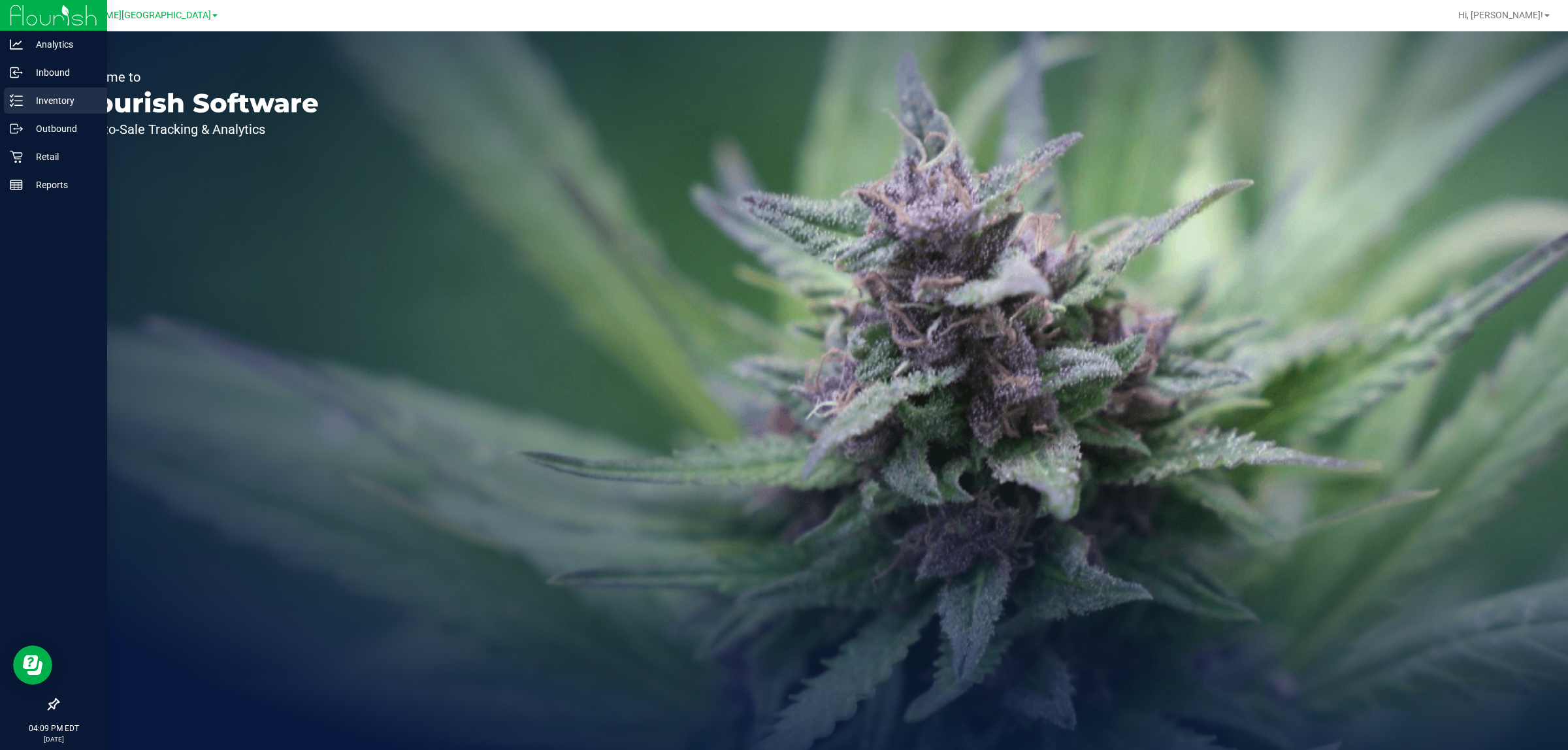
click at [35, 105] on p "Inventory" at bounding box center [62, 101] width 79 height 16
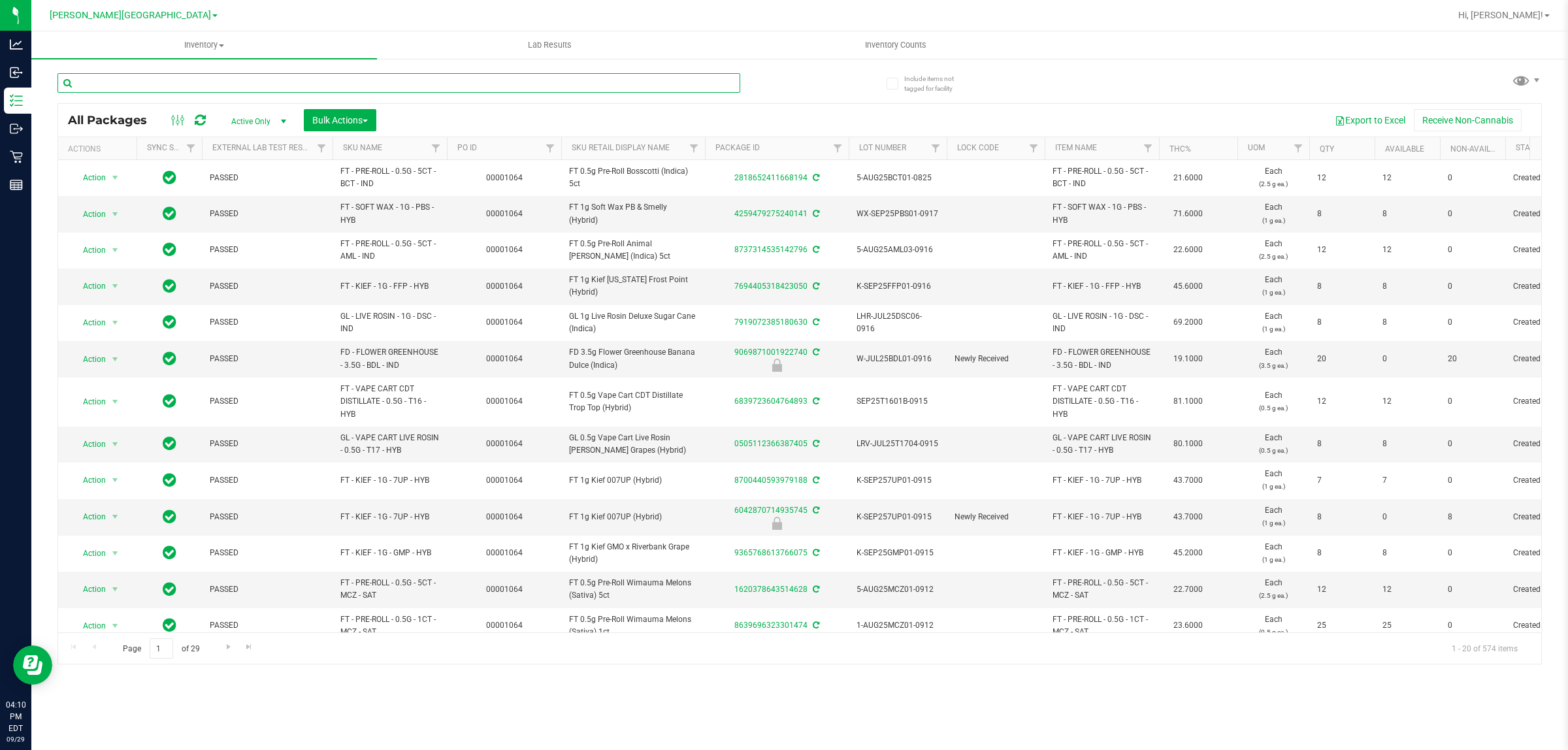
click at [315, 86] on input "text" at bounding box center [399, 83] width 683 height 19
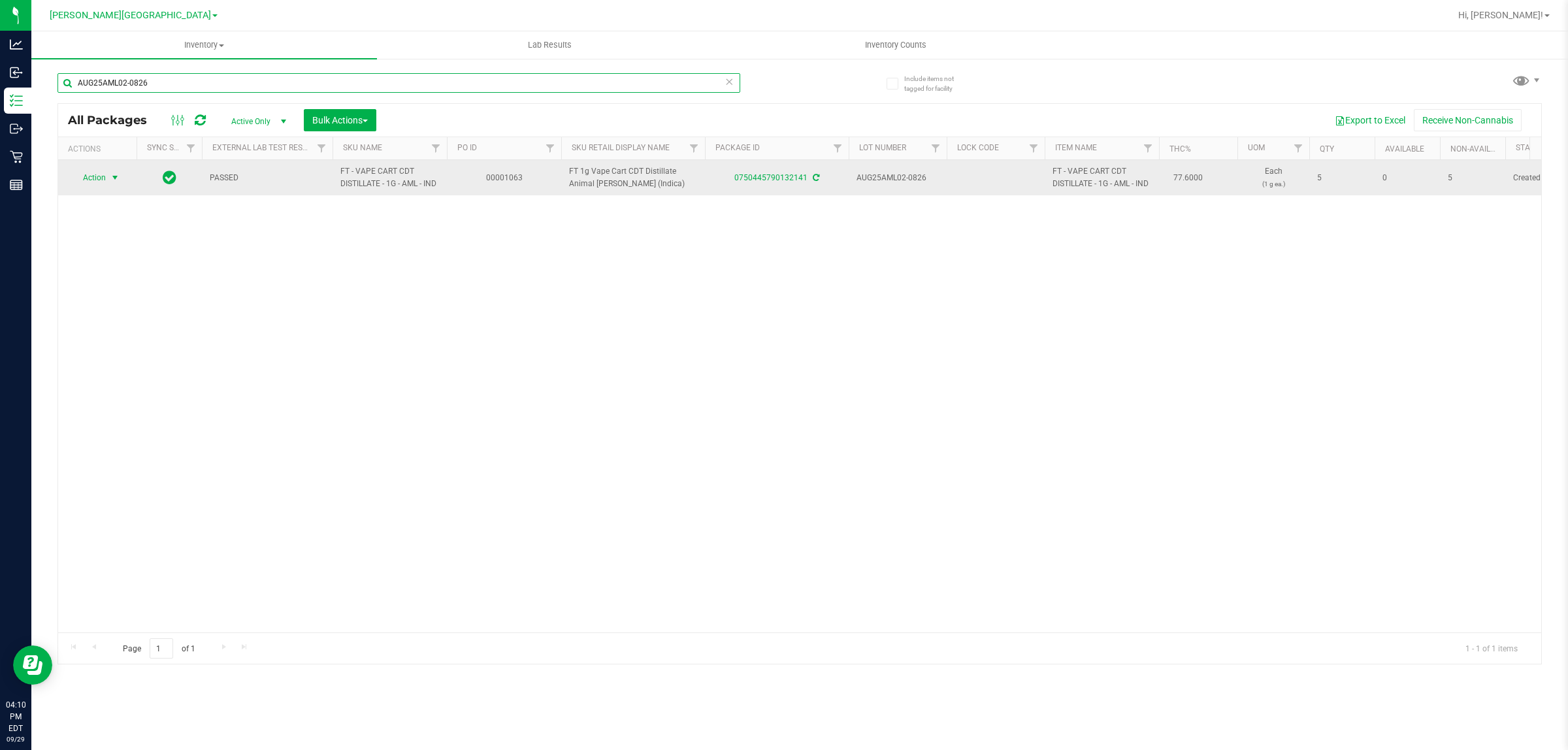
type input "AUG25AML02-0826"
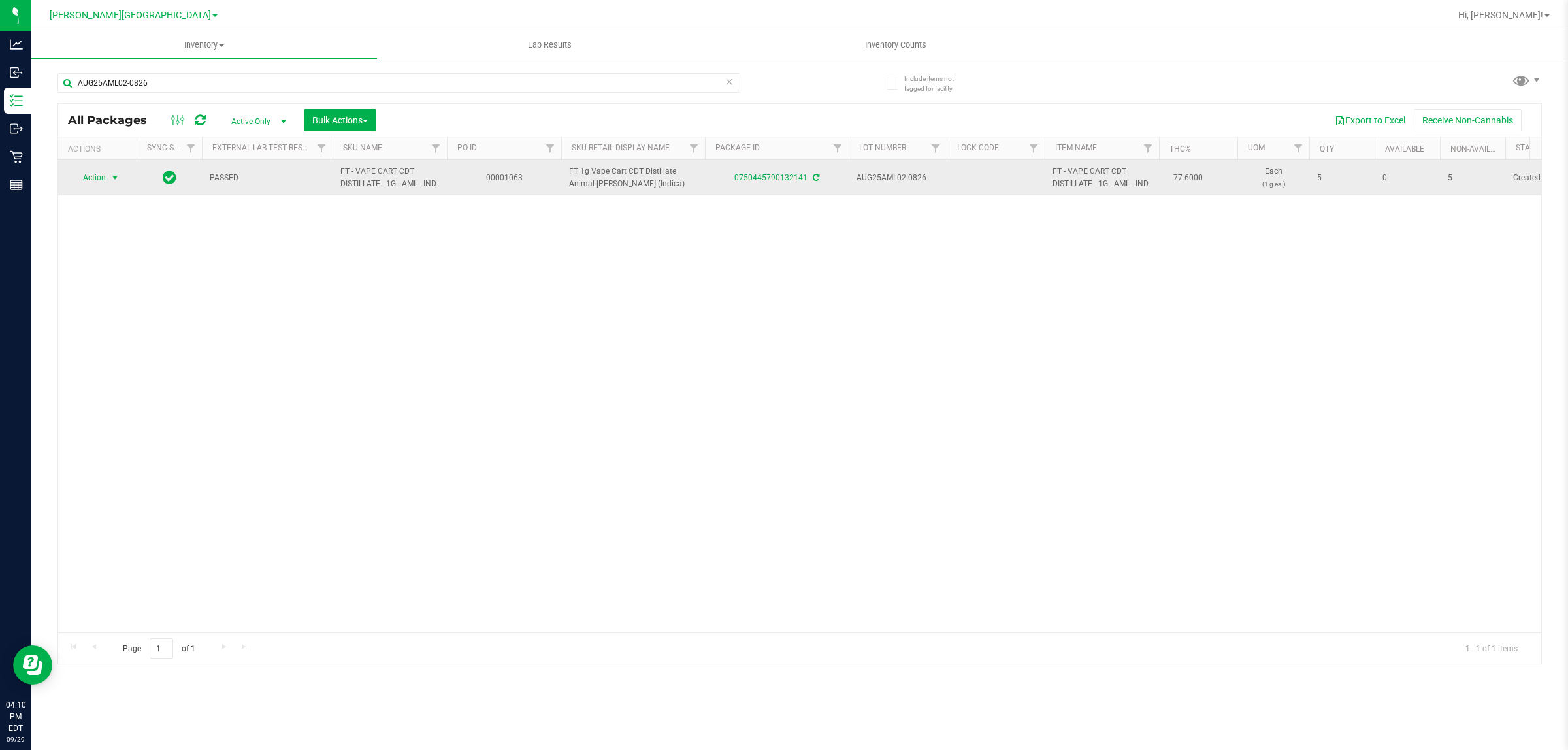
click at [93, 175] on span "Action" at bounding box center [89, 177] width 35 height 18
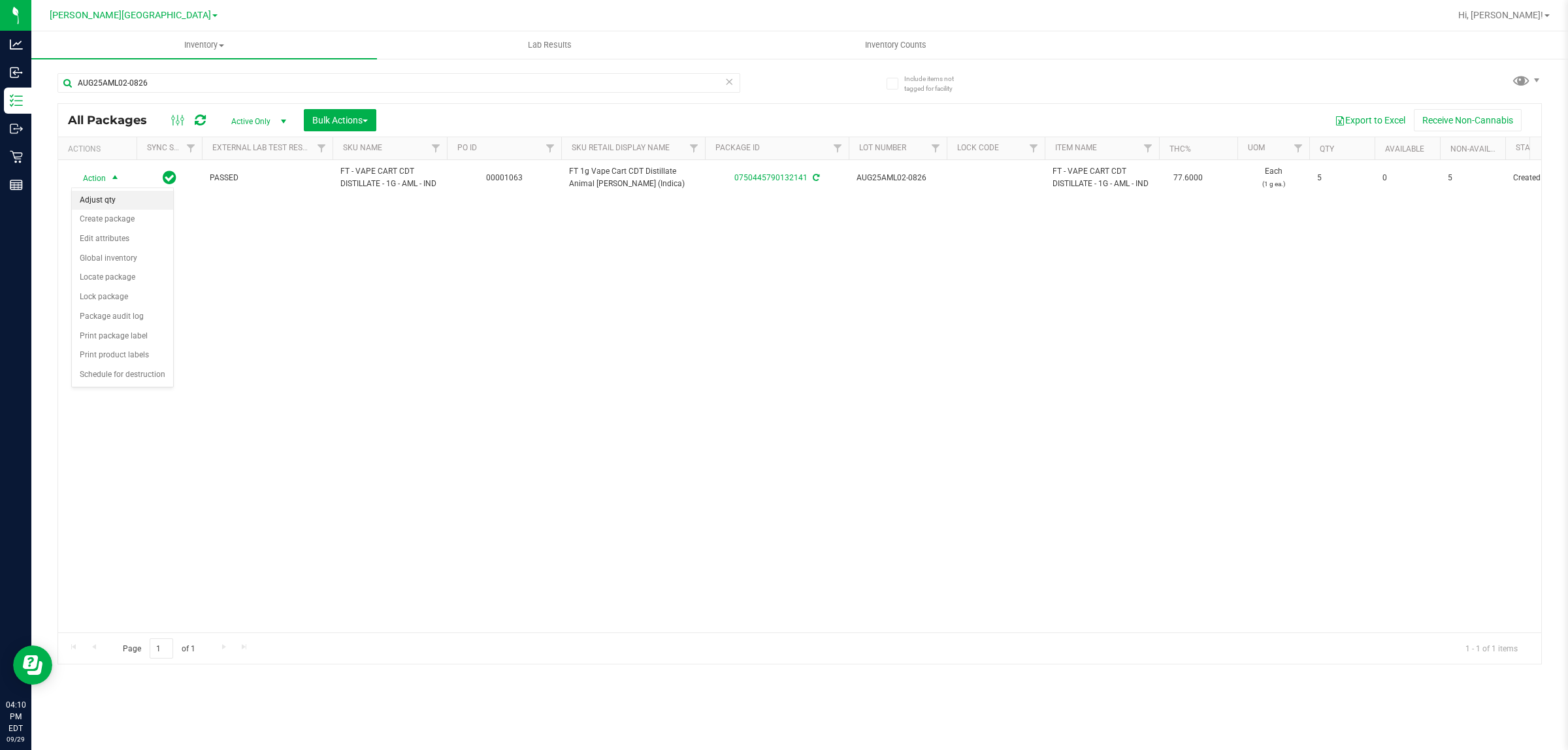
click at [119, 193] on li "Adjust qty" at bounding box center [123, 201] width 101 height 19
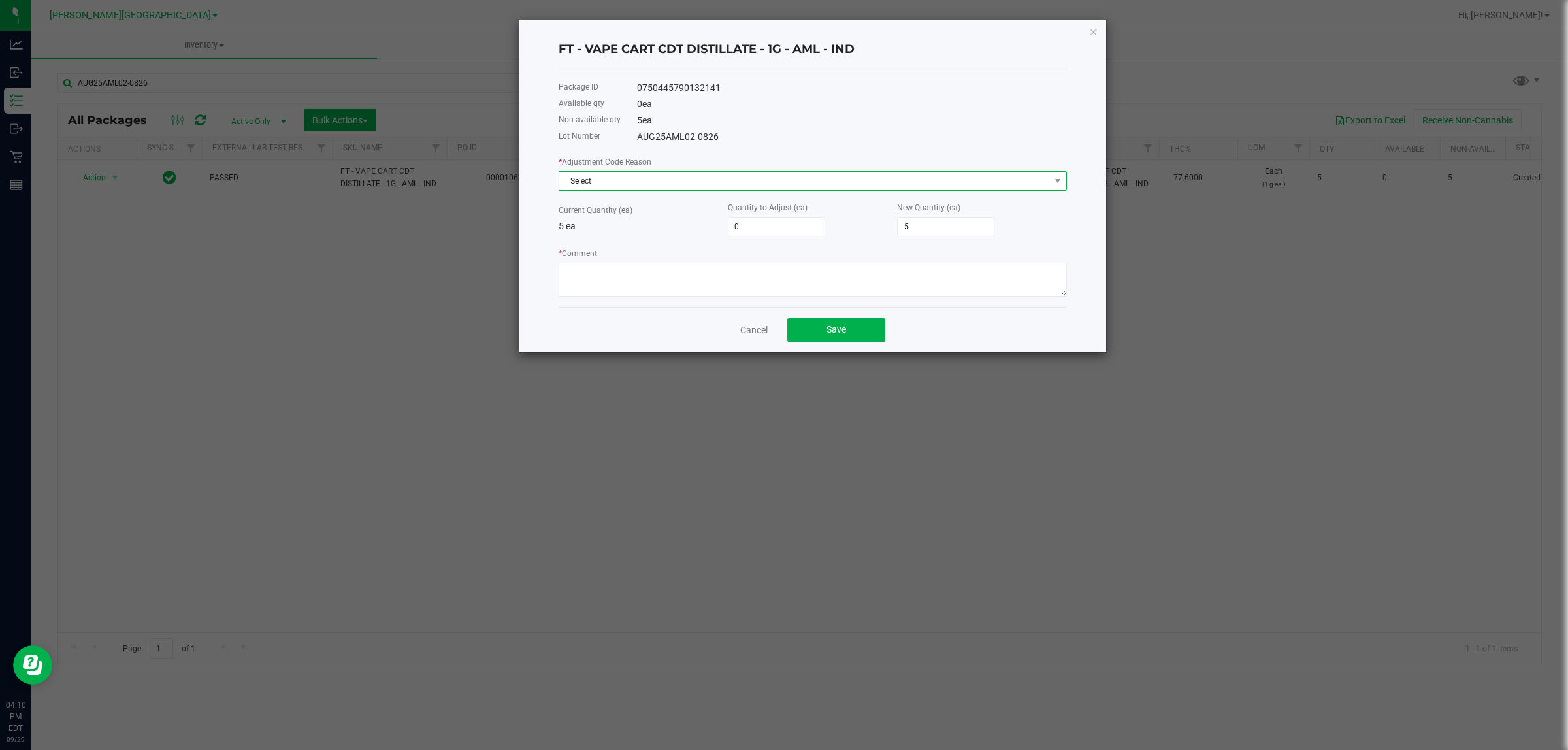
click at [598, 176] on span "Select" at bounding box center [804, 180] width 490 height 18
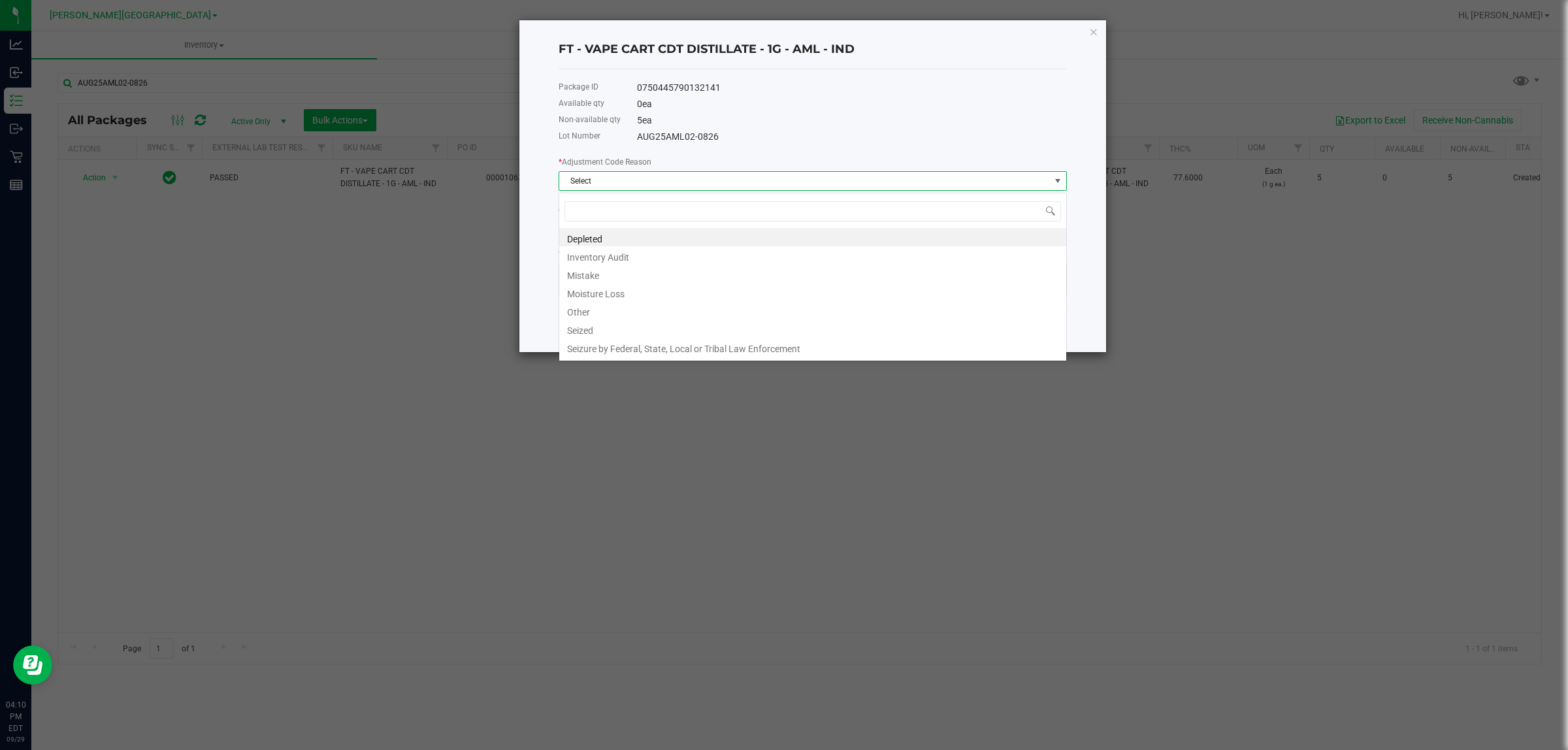
scroll to position [20, 508]
click at [613, 253] on li "Inventory Audit" at bounding box center [813, 255] width 507 height 18
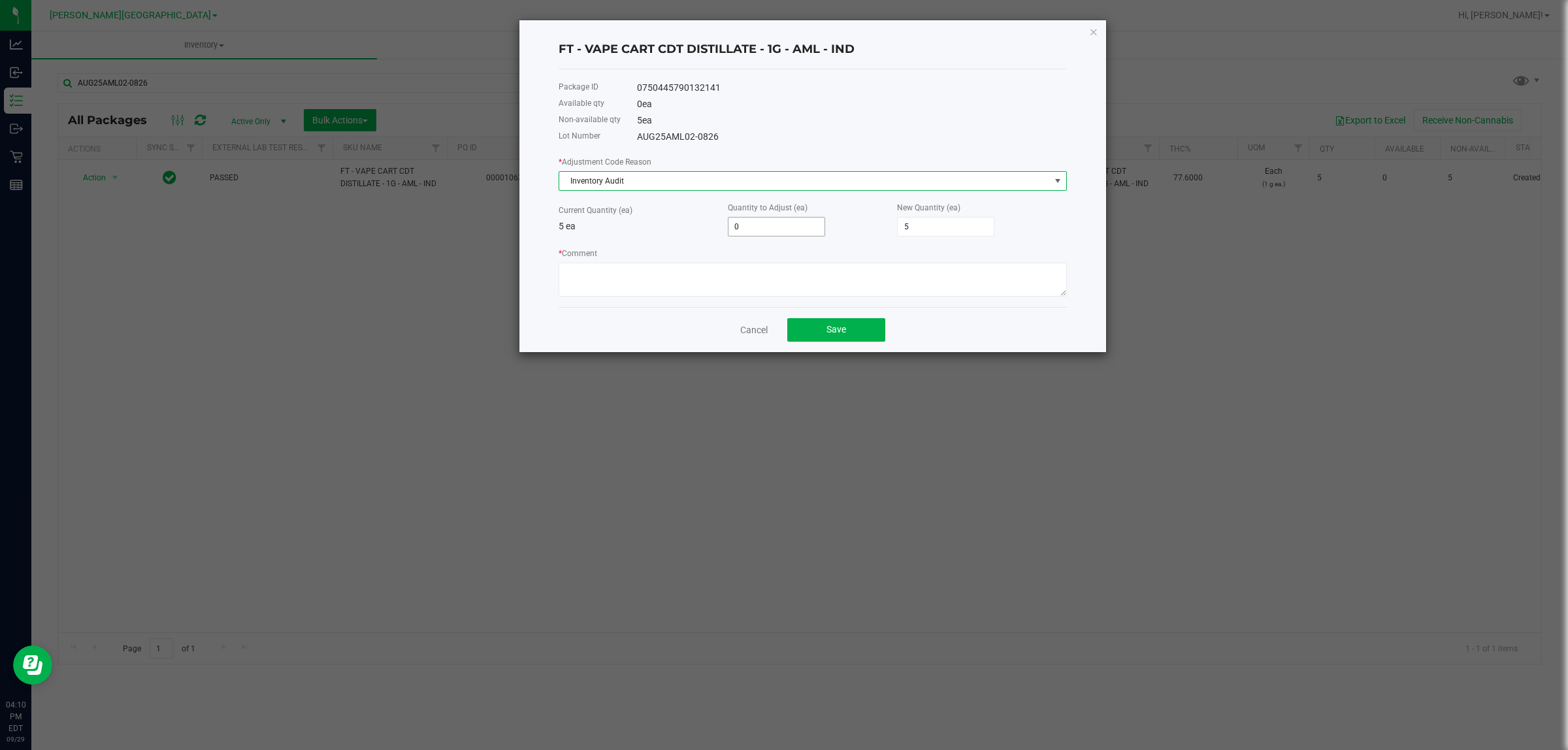
click at [752, 230] on input "0" at bounding box center [777, 226] width 96 height 18
type input "1"
type input "6"
type input "1"
click at [668, 255] on div "* Comment" at bounding box center [812, 271] width 508 height 51
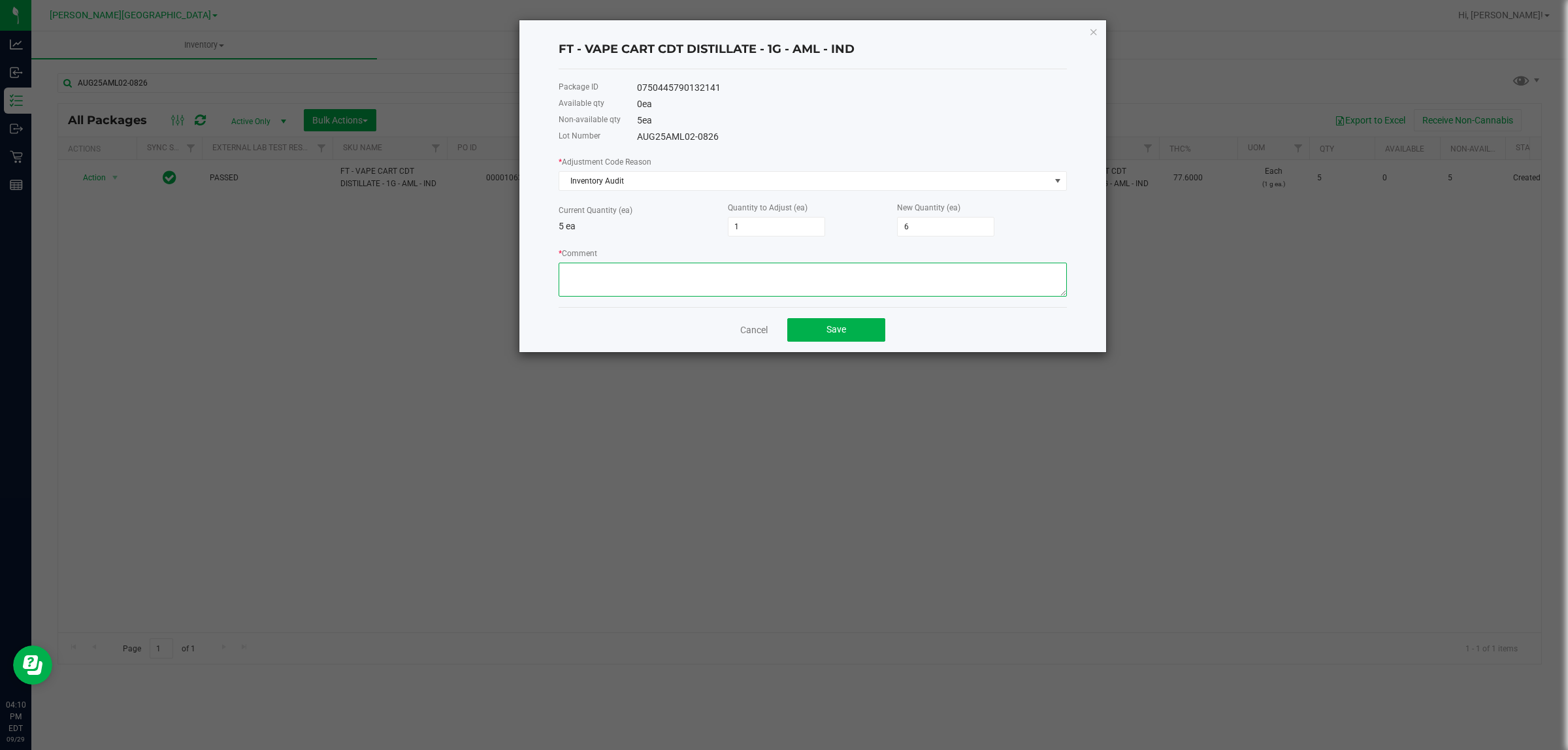
click at [656, 278] on textarea "* Comment" at bounding box center [812, 279] width 508 height 34
type textarea "BIOTRACK INTREGRATION"
click at [823, 342] on button "Save" at bounding box center [836, 329] width 98 height 23
